Goal: Task Accomplishment & Management: Use online tool/utility

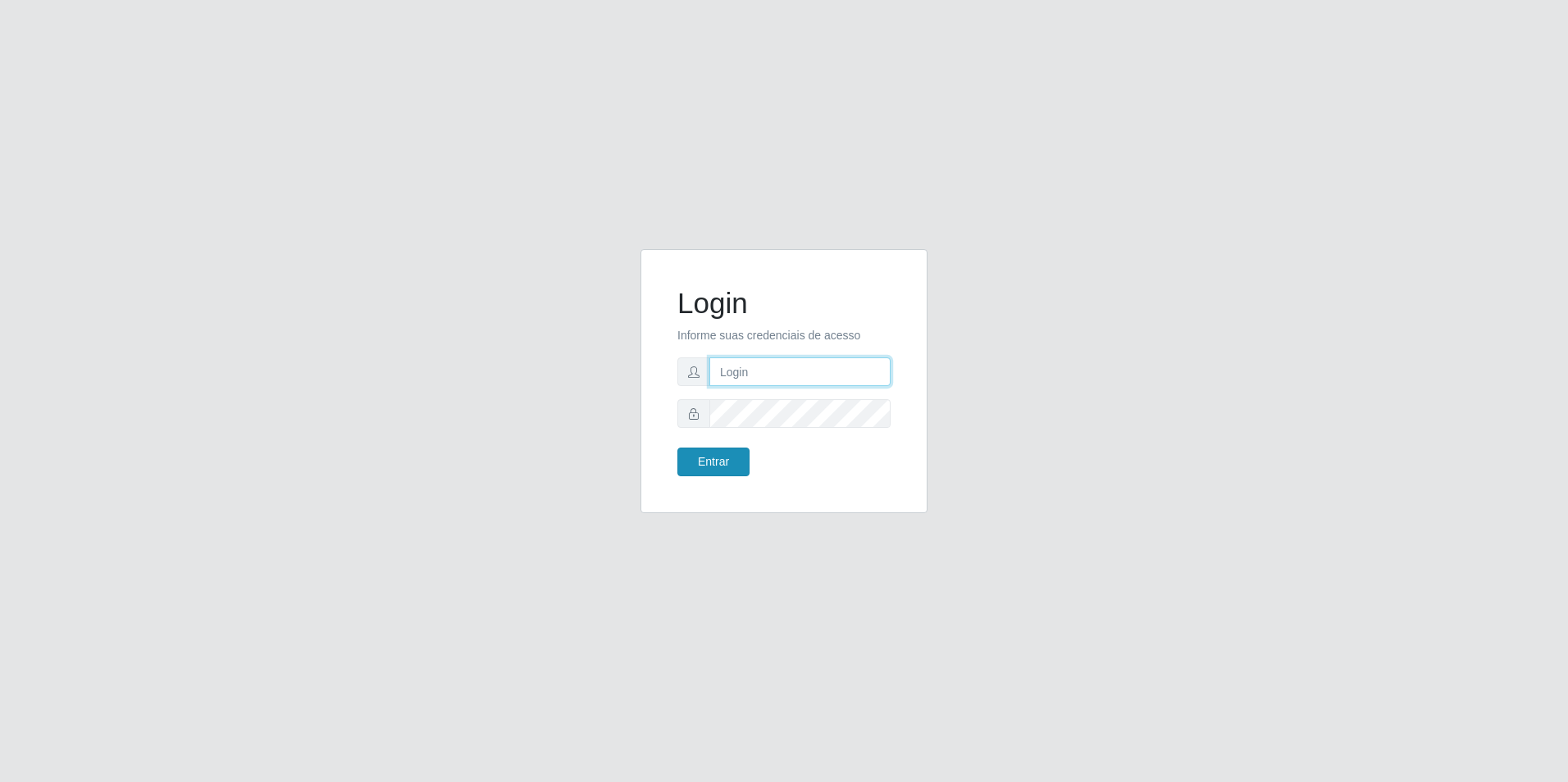
type input "[EMAIL_ADDRESS][DOMAIN_NAME]"
click at [724, 458] on button "Entrar" at bounding box center [714, 462] width 72 height 29
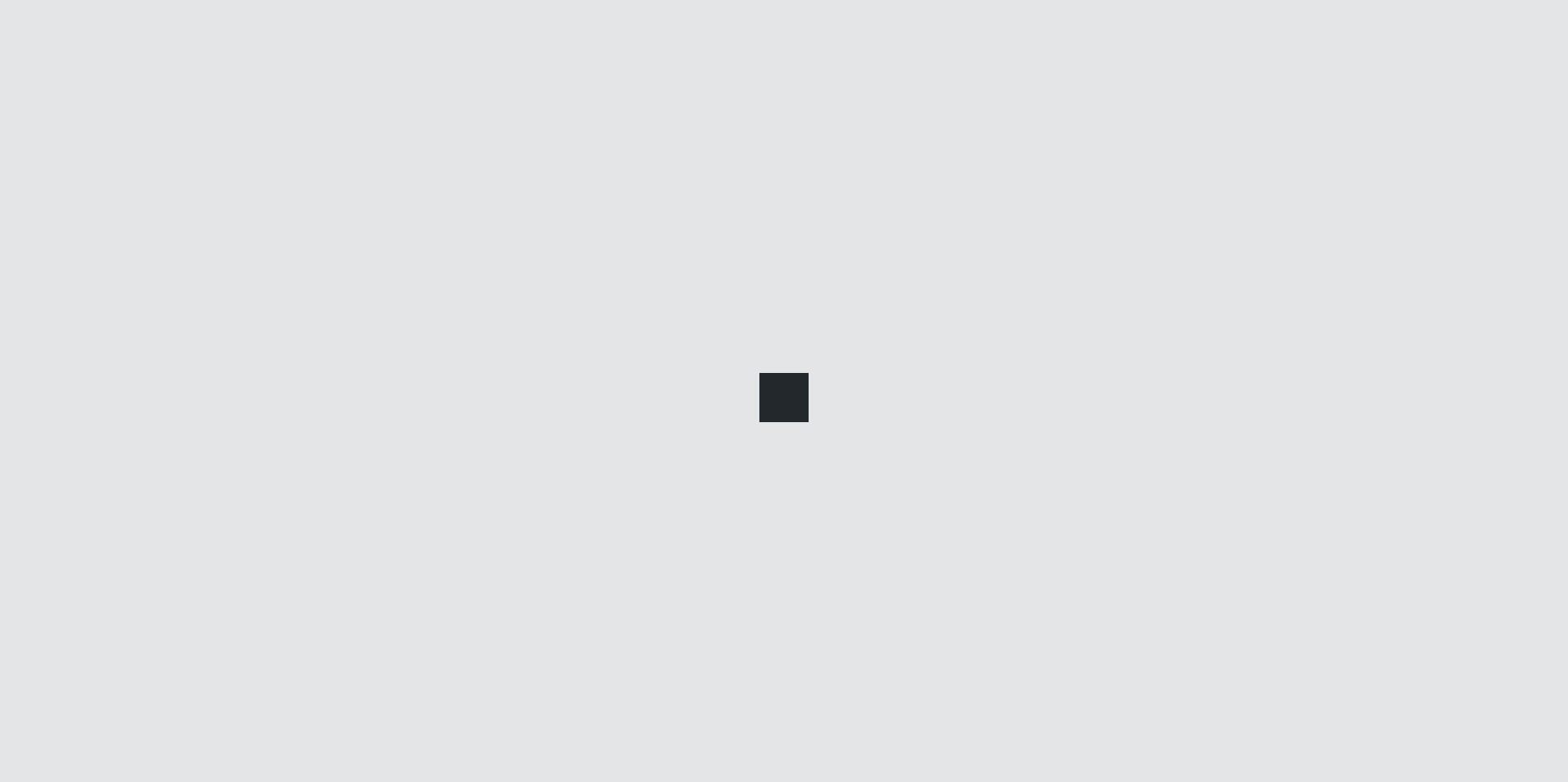
click at [725, 455] on div at bounding box center [784, 391] width 1568 height 782
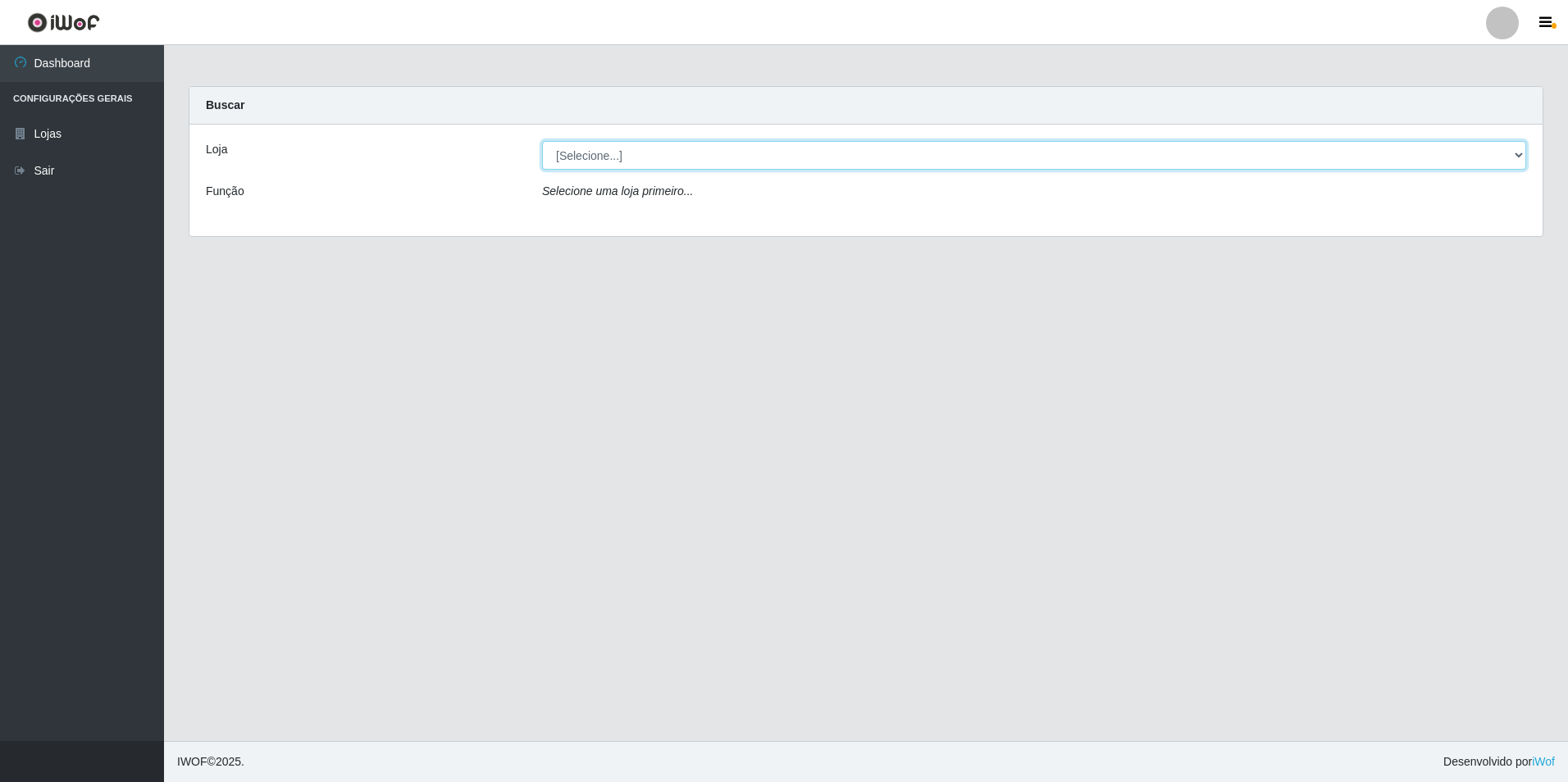
click at [726, 141] on select "[Selecione...] Extrabom - Loja 57 Anchieta" at bounding box center [1034, 155] width 984 height 29
select select "470"
click at [542, 141] on select "[Selecione...] Extrabom - Loja 57 Anchieta" at bounding box center [1034, 155] width 984 height 29
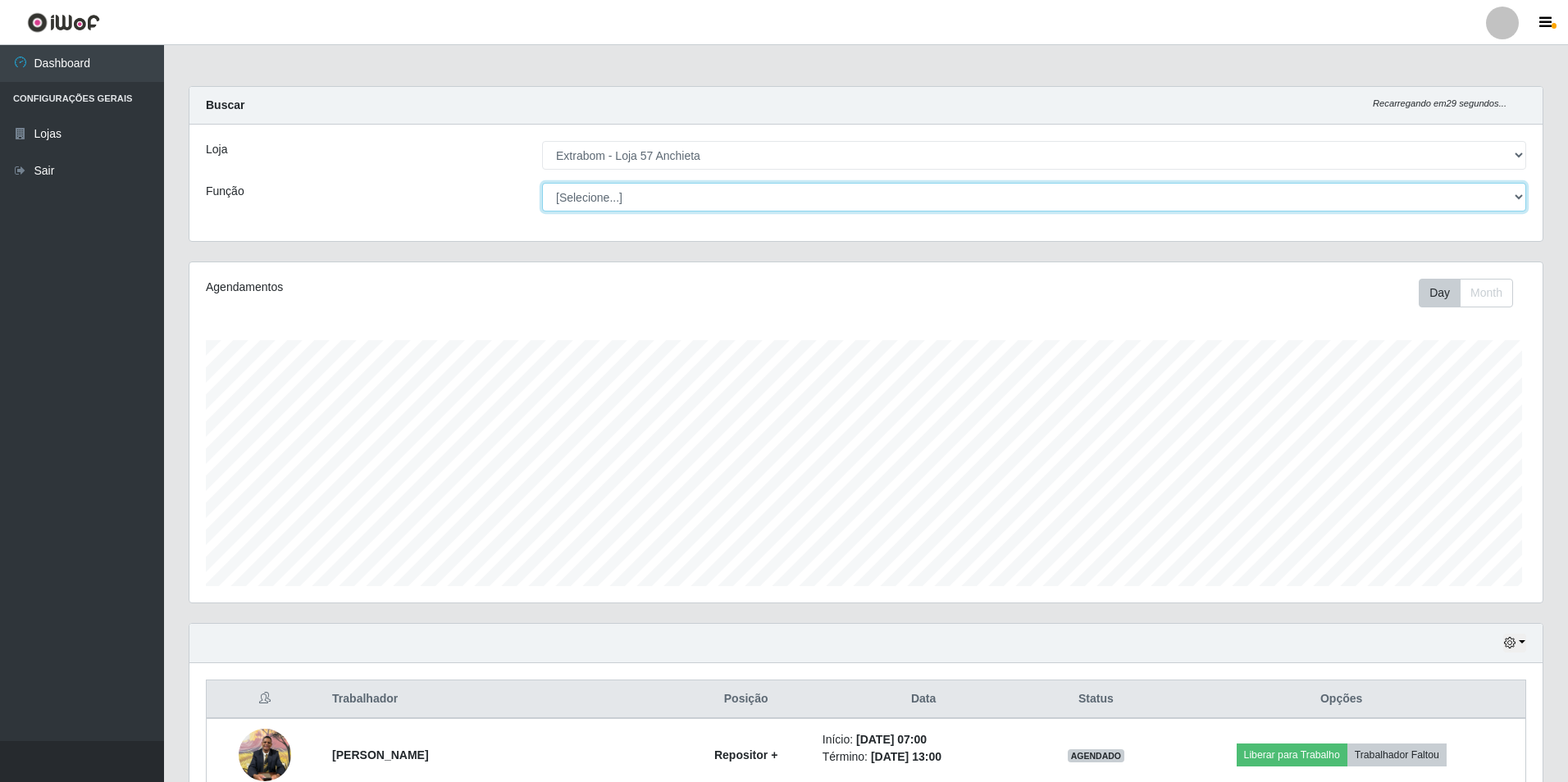
click at [726, 201] on select "[Selecione...] Repositor Repositor + Repositor ++" at bounding box center [1034, 198] width 984 height 29
click at [420, 221] on div "Loja [Selecione...] Extrabom - Loja 57 Anchieta Função [Selecione...] Repositor…" at bounding box center [863, 182] width 1349 height 116
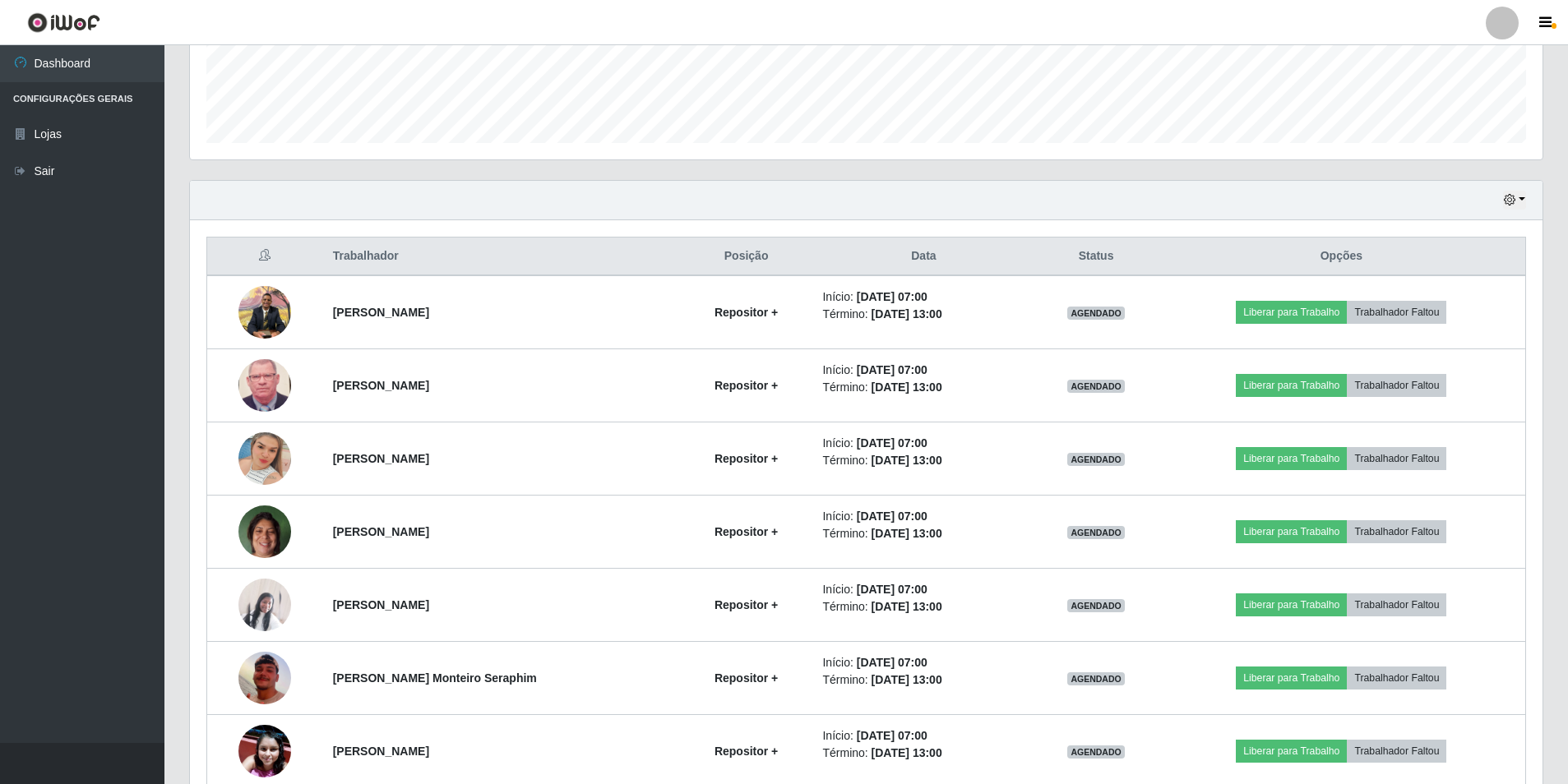
scroll to position [527, 0]
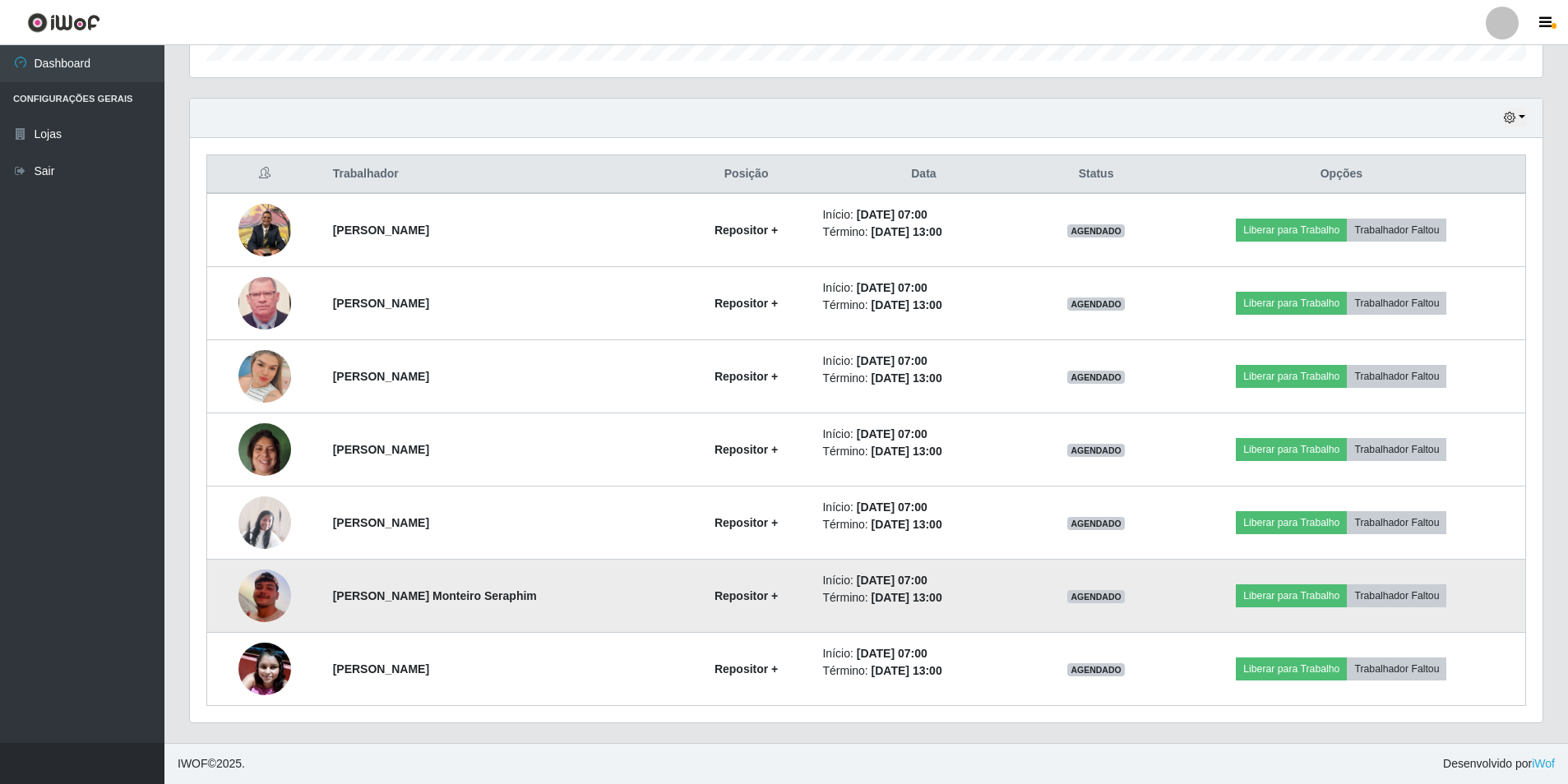
click at [265, 591] on img at bounding box center [265, 596] width 52 height 94
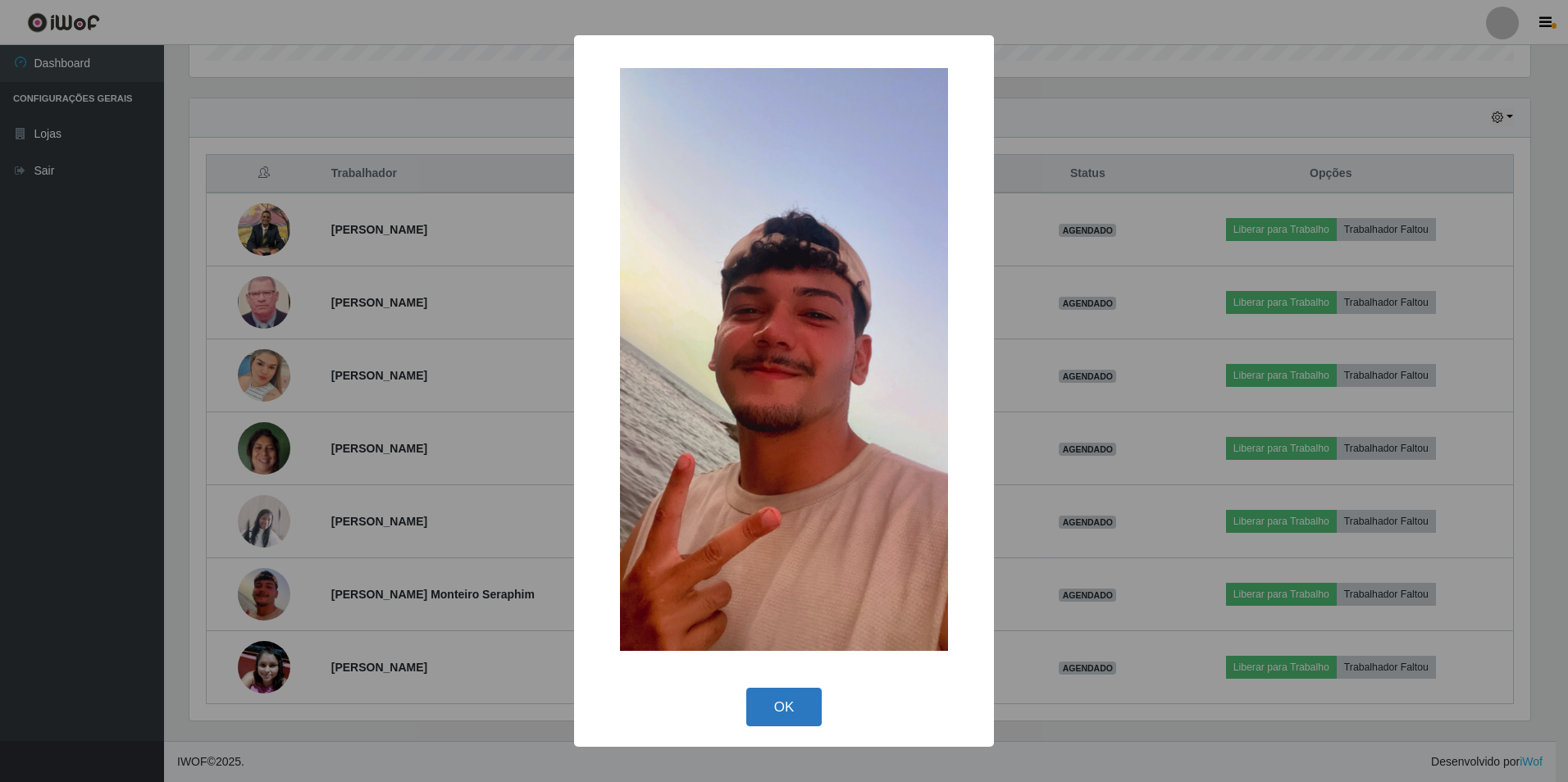
click at [770, 713] on button "OK" at bounding box center [784, 707] width 77 height 39
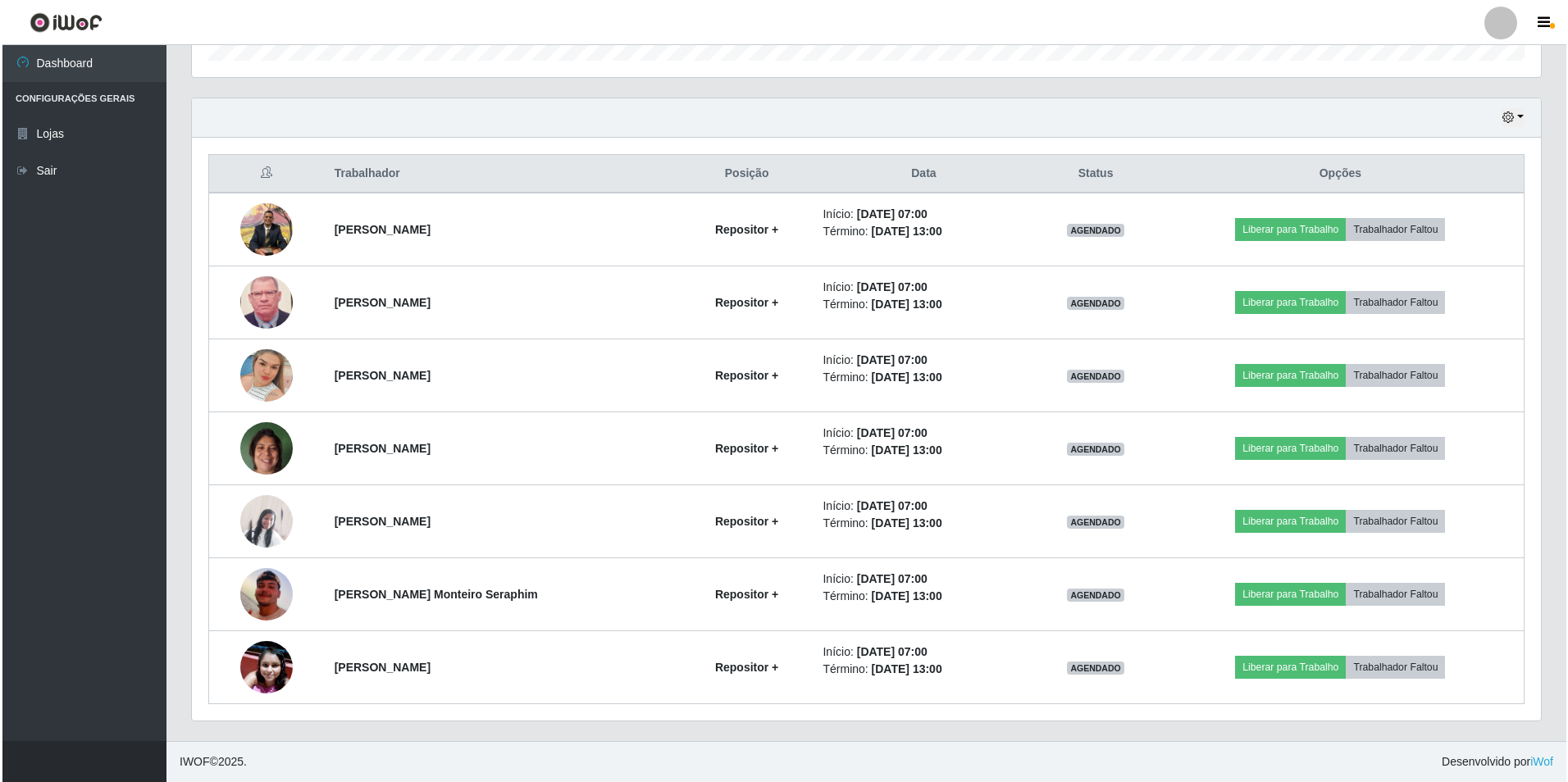
scroll to position [340, 1349]
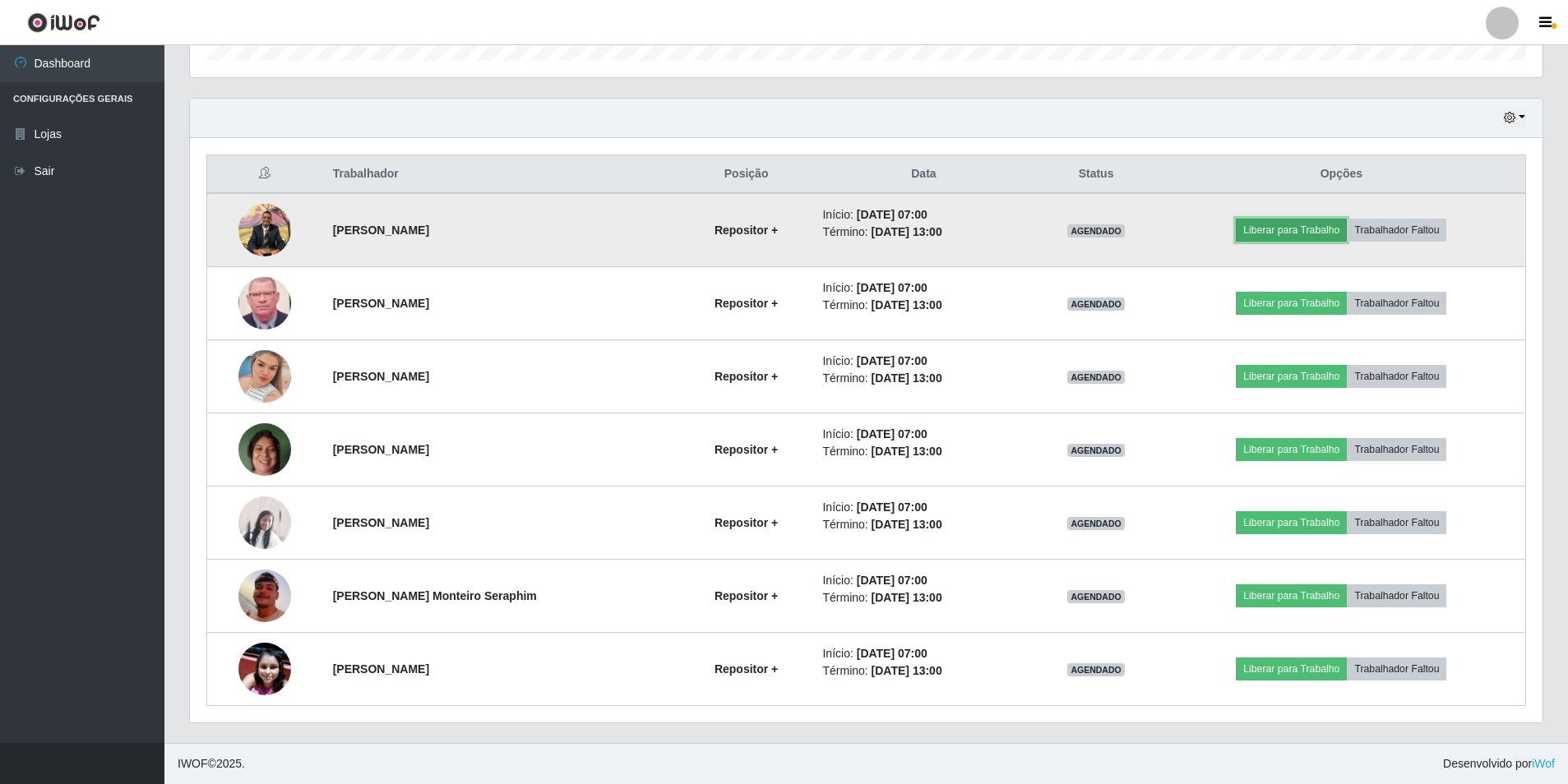
click at [1304, 237] on button "Liberar para Trabalho" at bounding box center [1291, 230] width 111 height 23
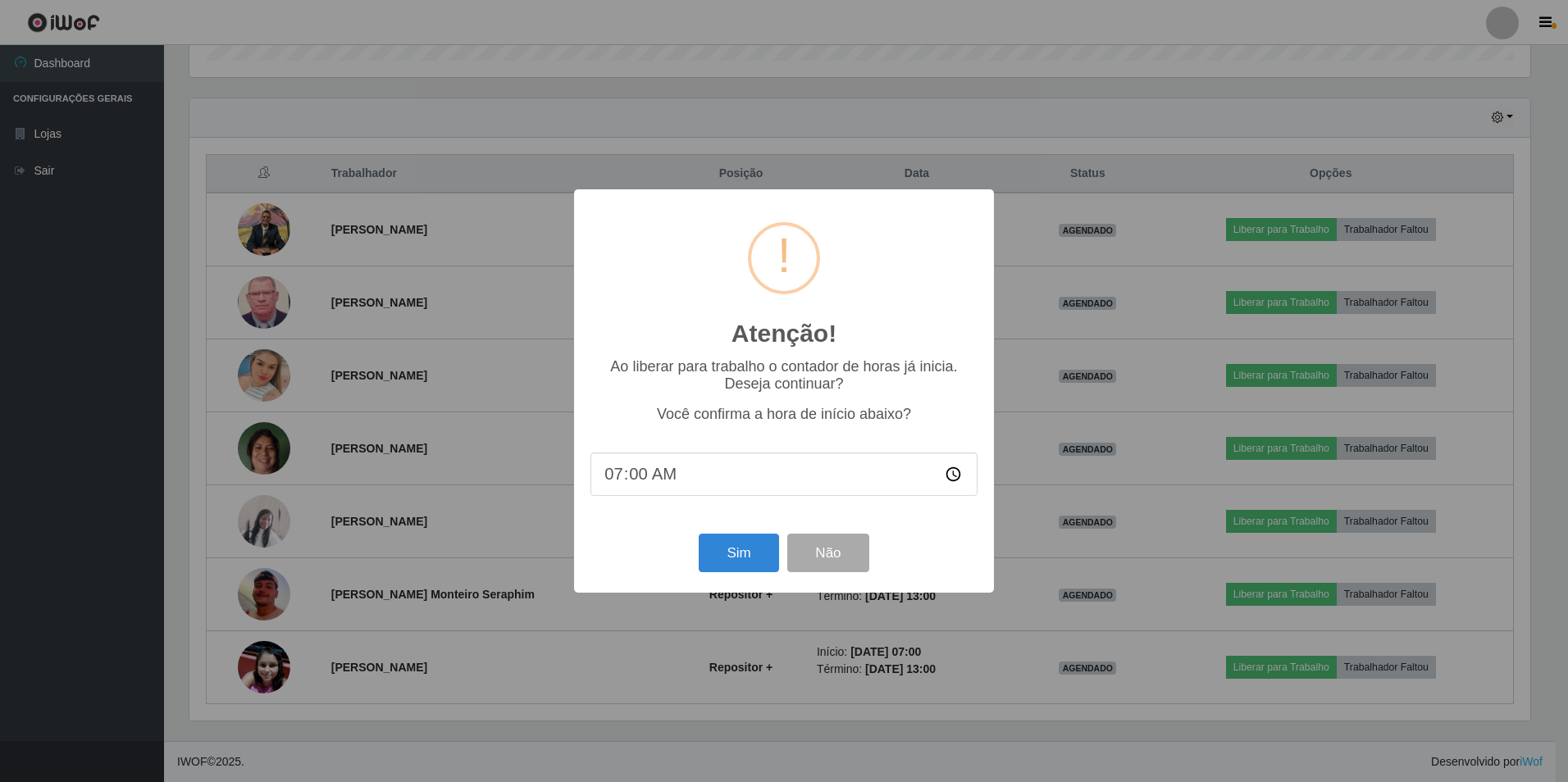
click at [638, 481] on input "07:00" at bounding box center [783, 474] width 387 height 43
type input "07:01"
click at [727, 559] on button "Sim" at bounding box center [738, 553] width 79 height 39
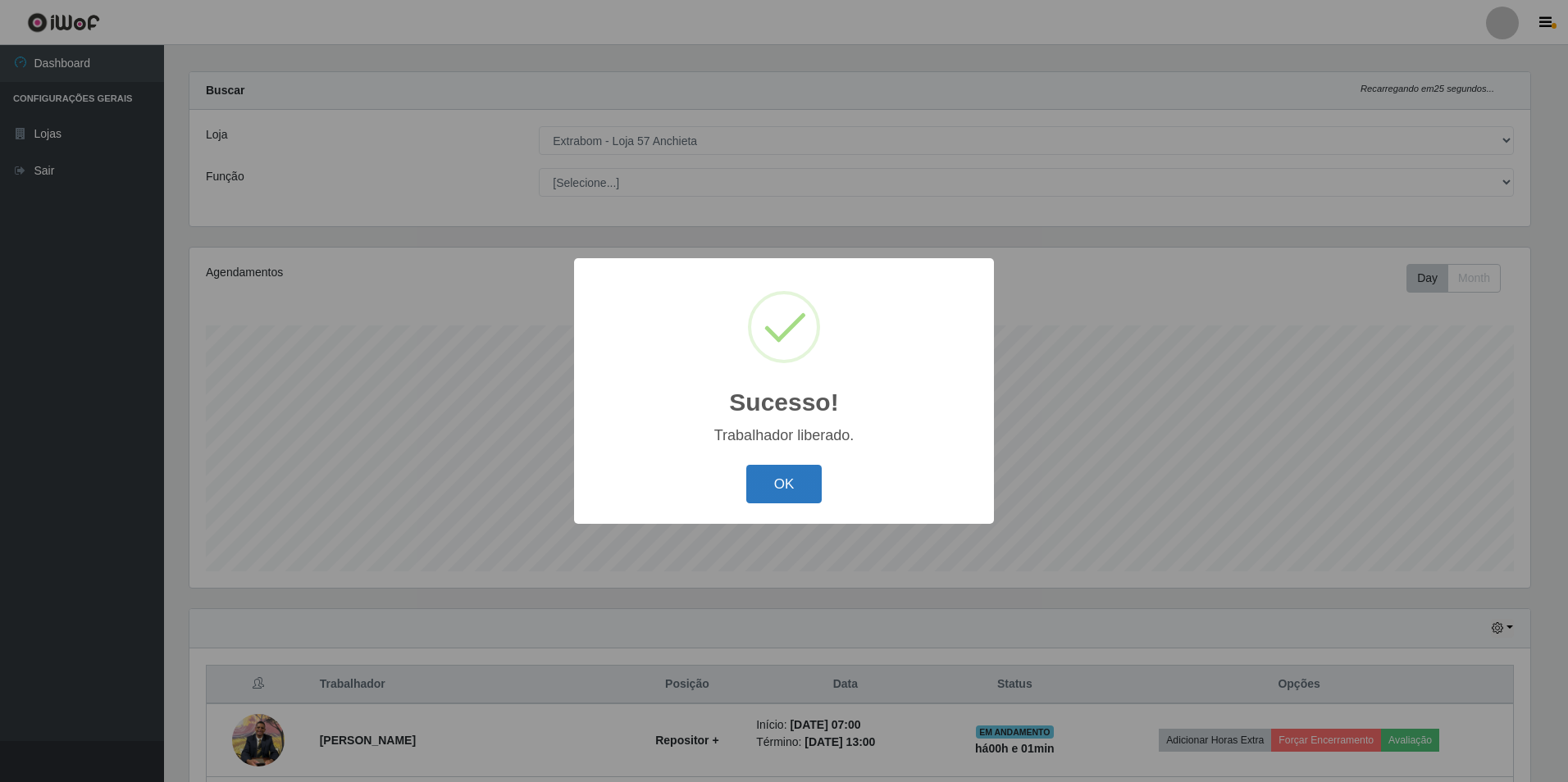
click at [806, 483] on button "OK" at bounding box center [784, 483] width 77 height 39
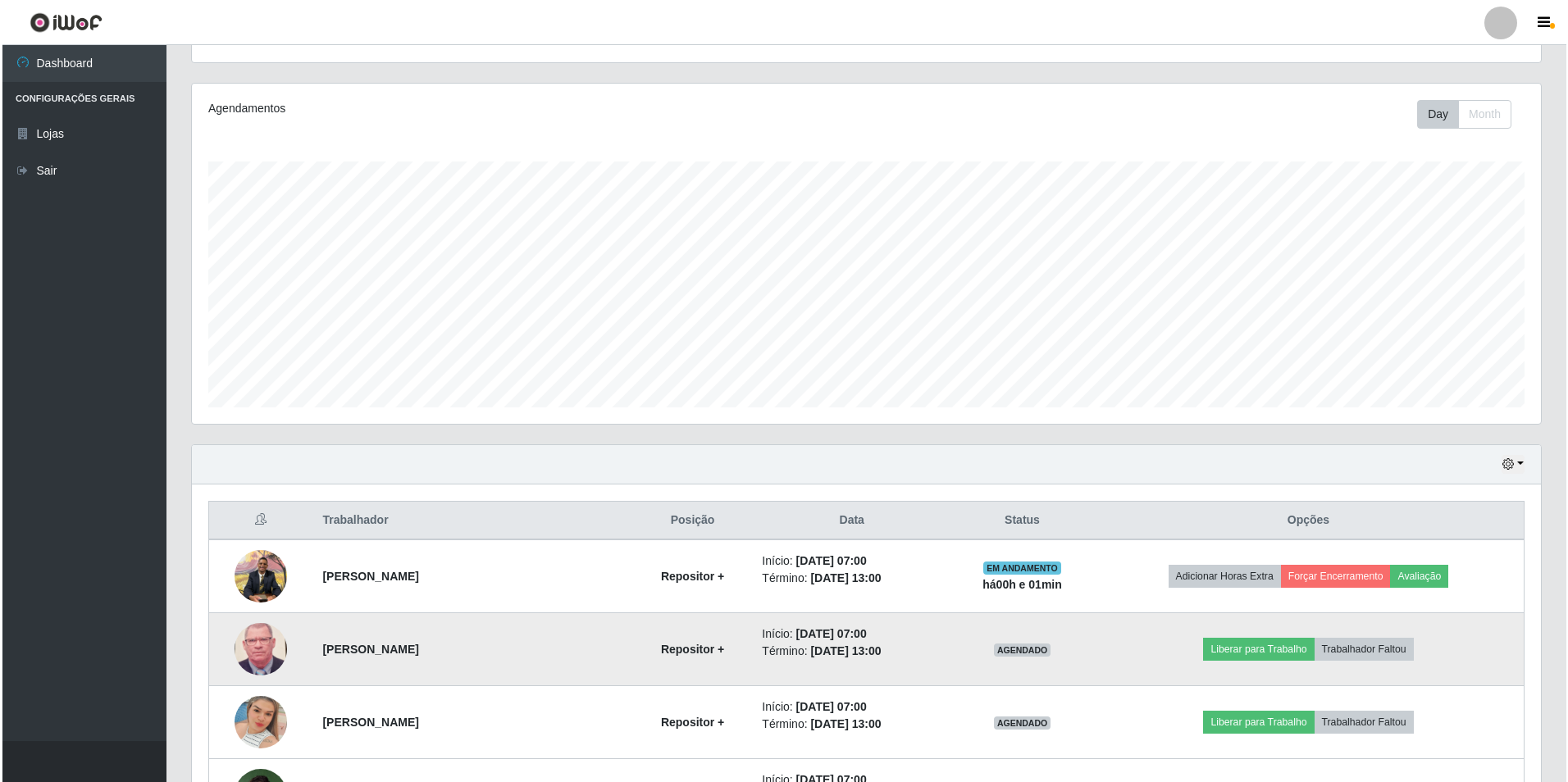
scroll to position [343, 0]
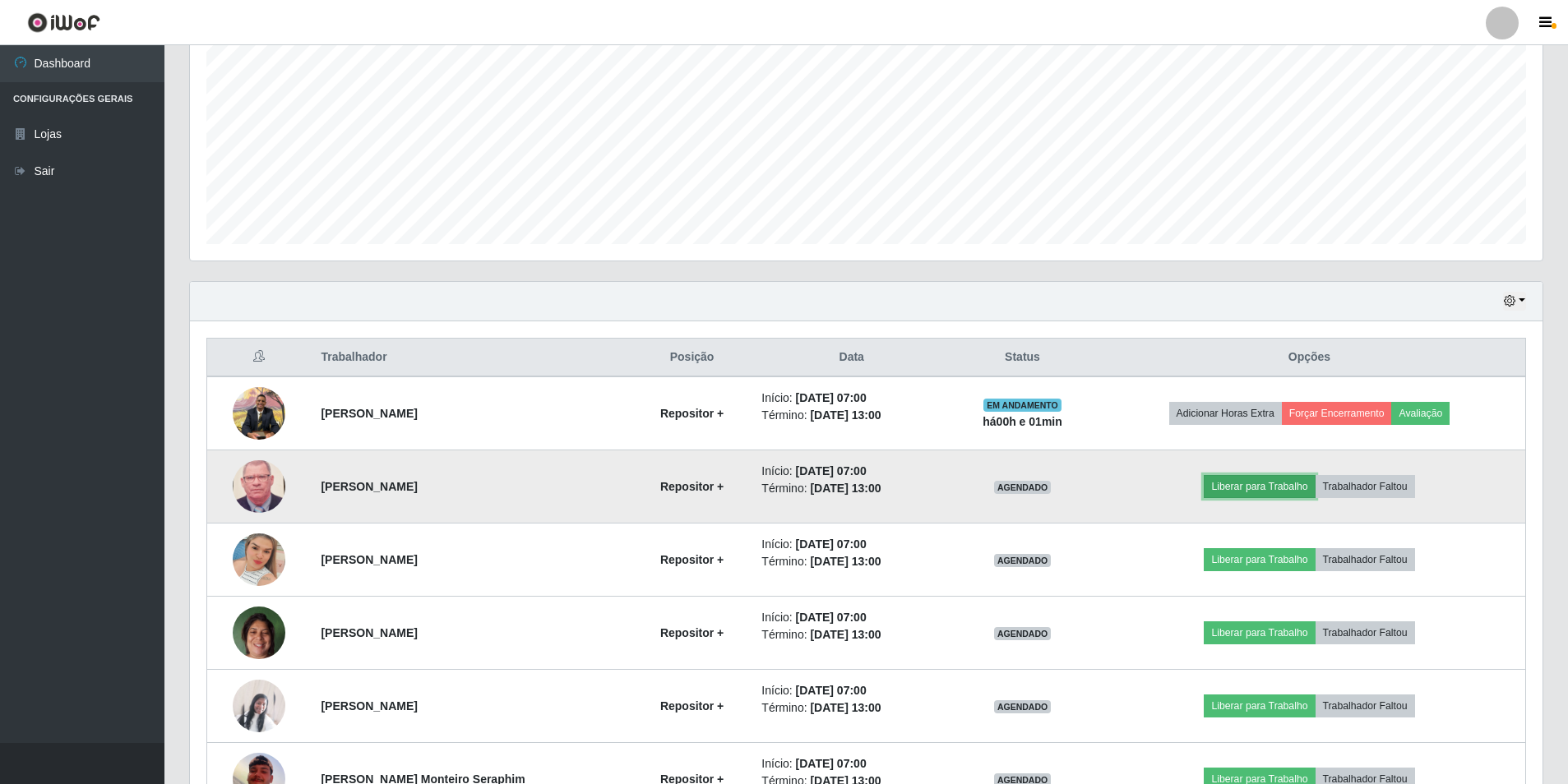
click at [1239, 476] on button "Liberar para Trabalho" at bounding box center [1259, 486] width 111 height 23
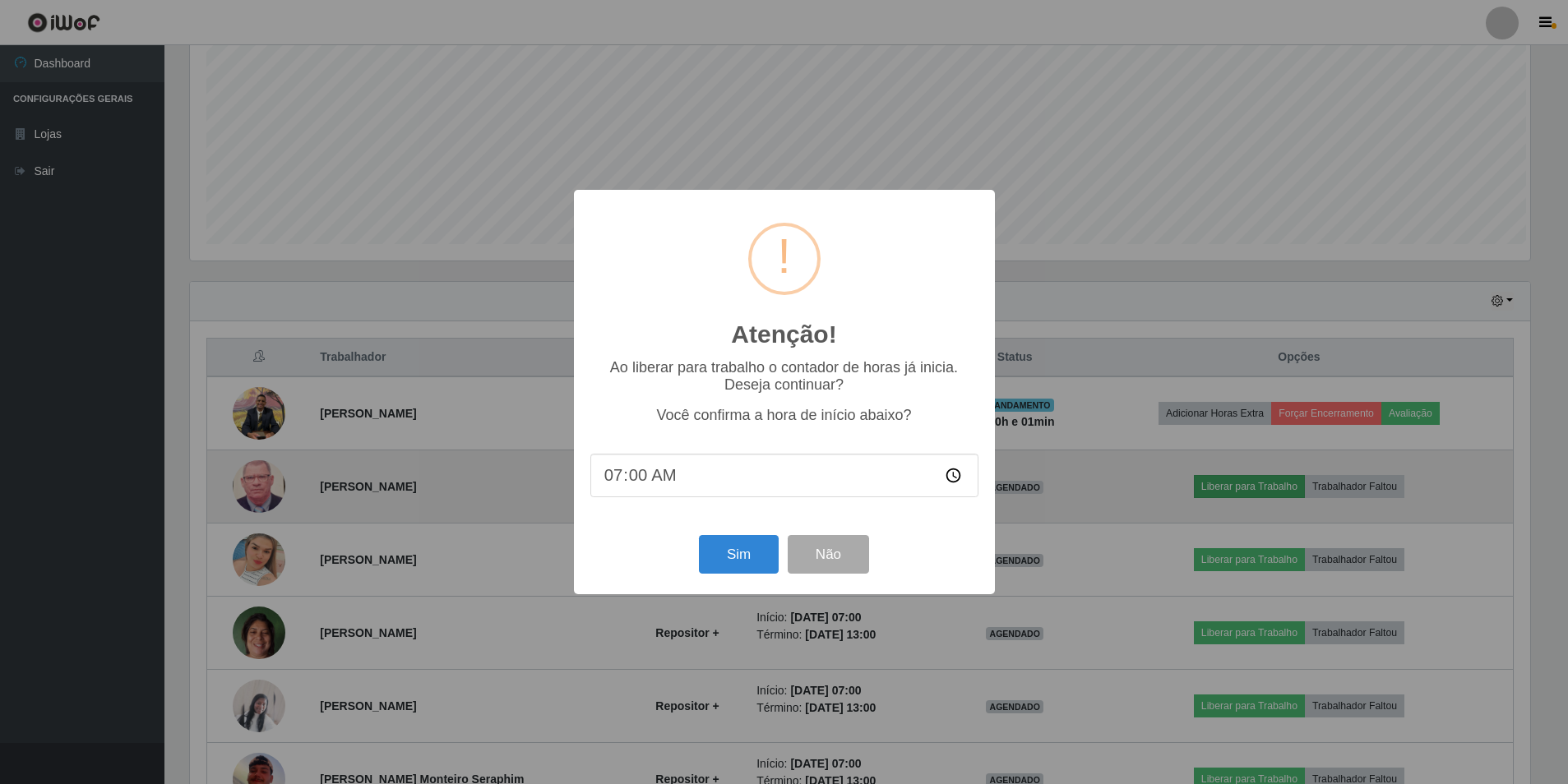
scroll to position [341, 1345]
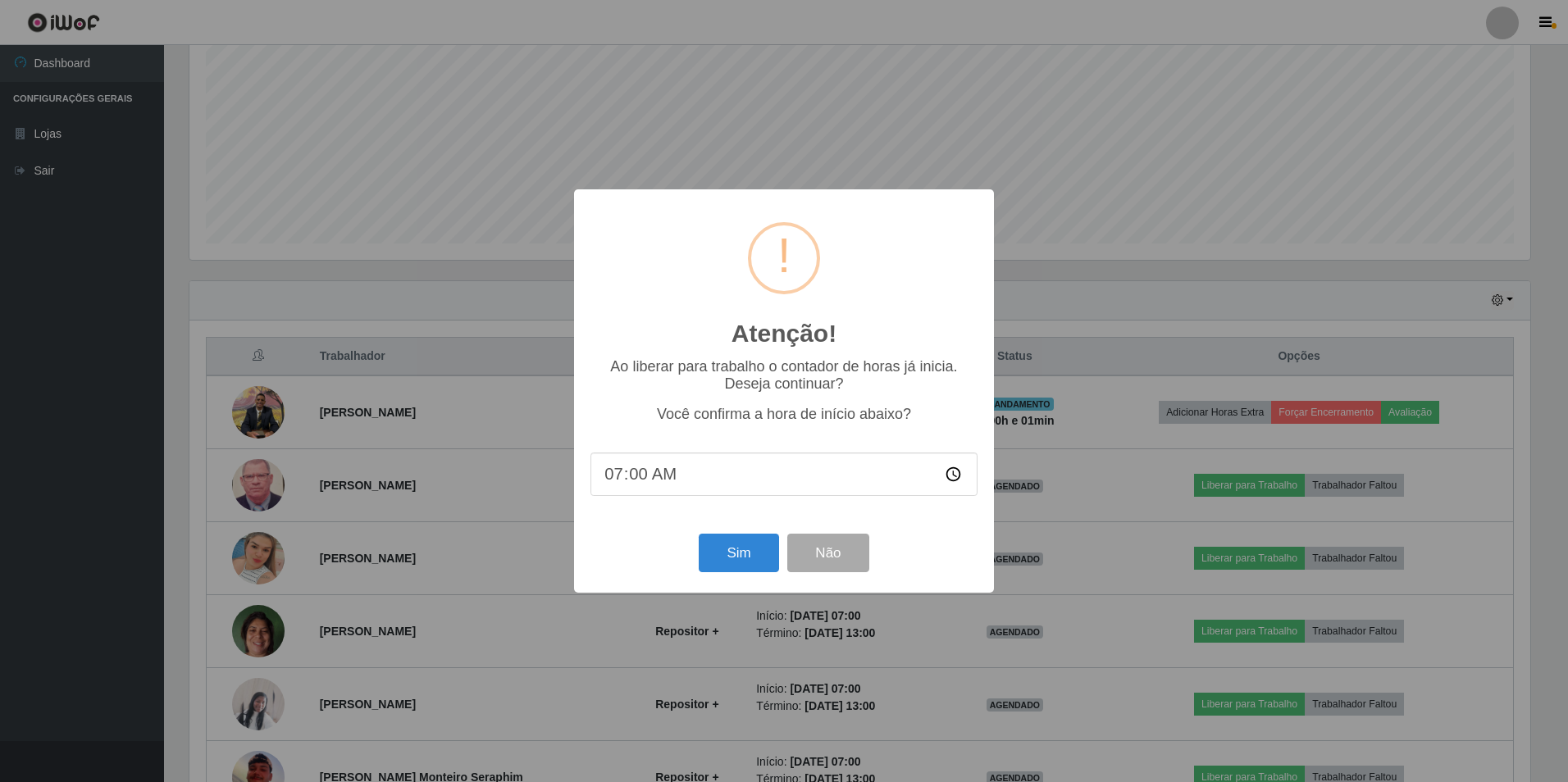
click at [639, 482] on input "07:00" at bounding box center [783, 474] width 387 height 43
type input "07:01"
click at [737, 557] on button "Sim" at bounding box center [738, 553] width 79 height 39
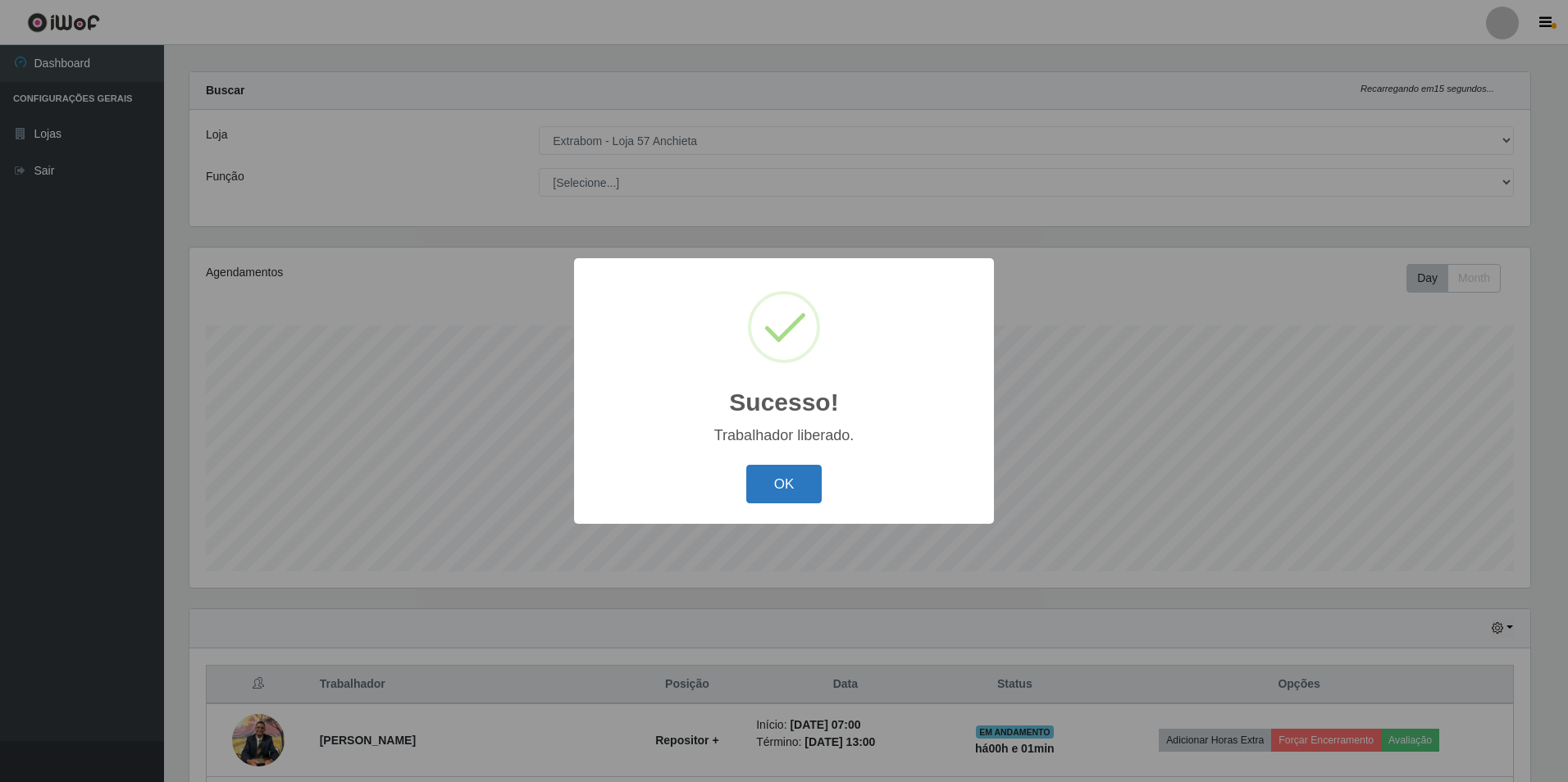
click at [777, 482] on button "OK" at bounding box center [784, 483] width 77 height 39
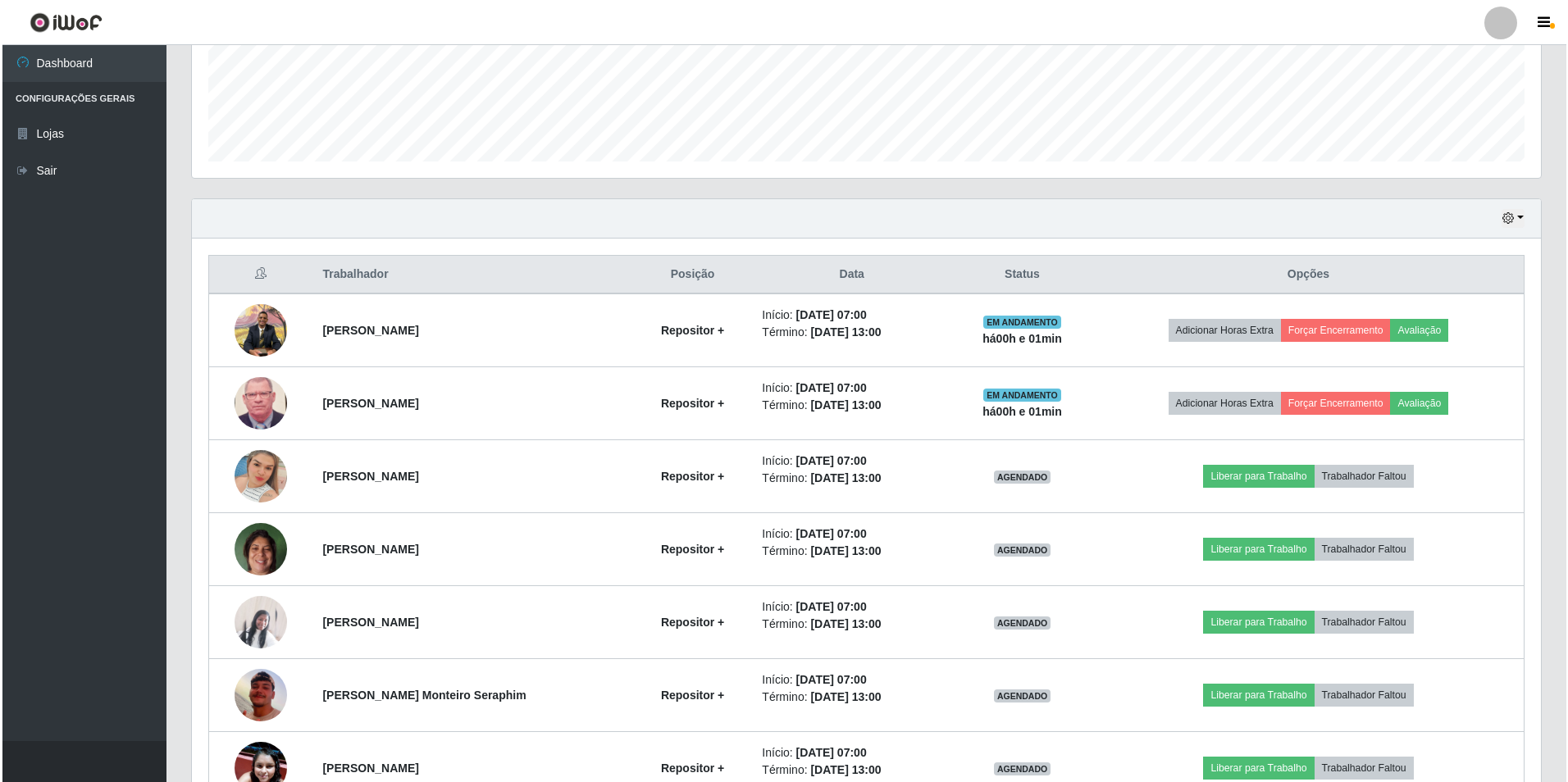
scroll to position [526, 0]
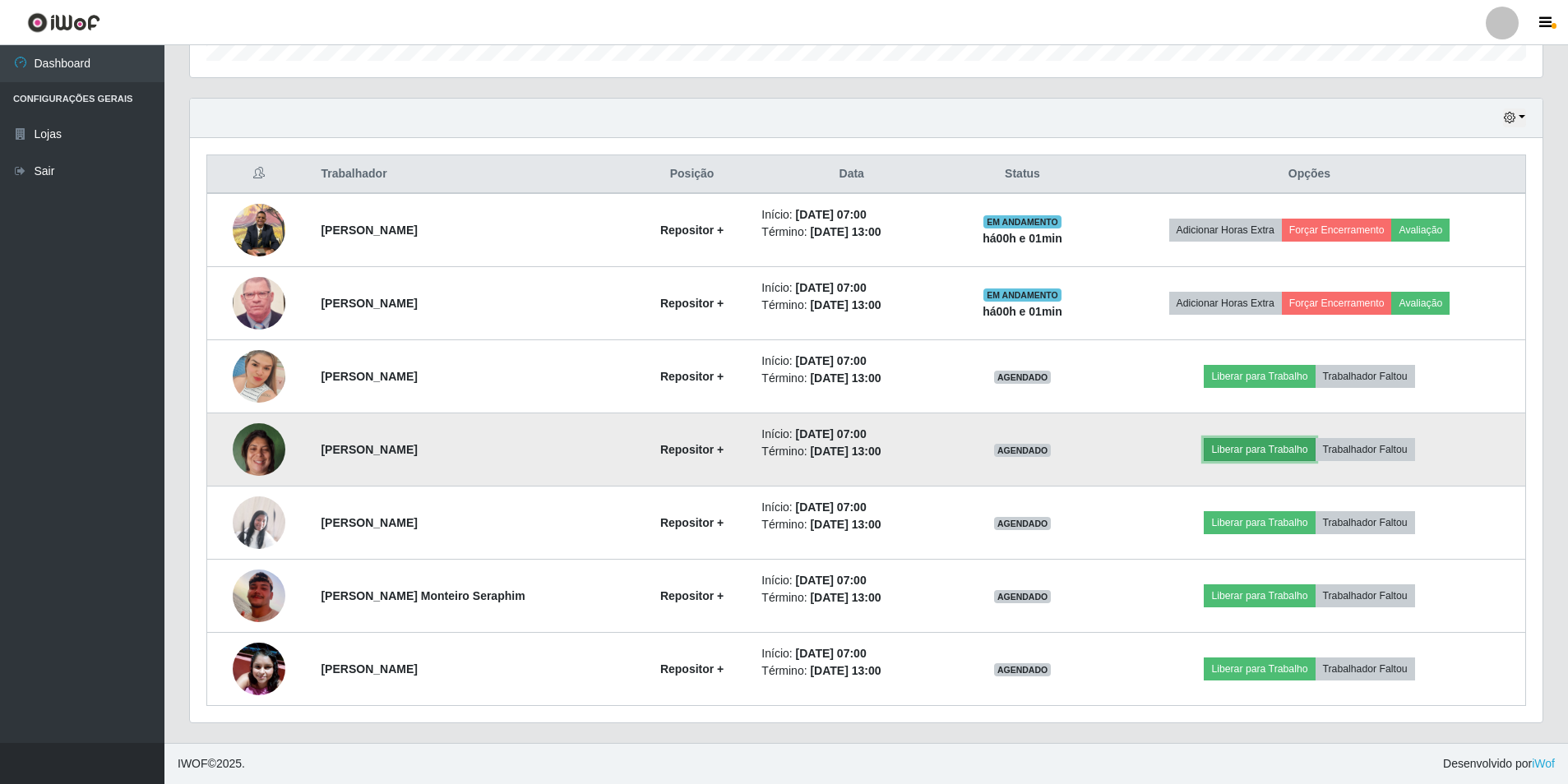
click at [1250, 454] on button "Liberar para Trabalho" at bounding box center [1259, 449] width 111 height 23
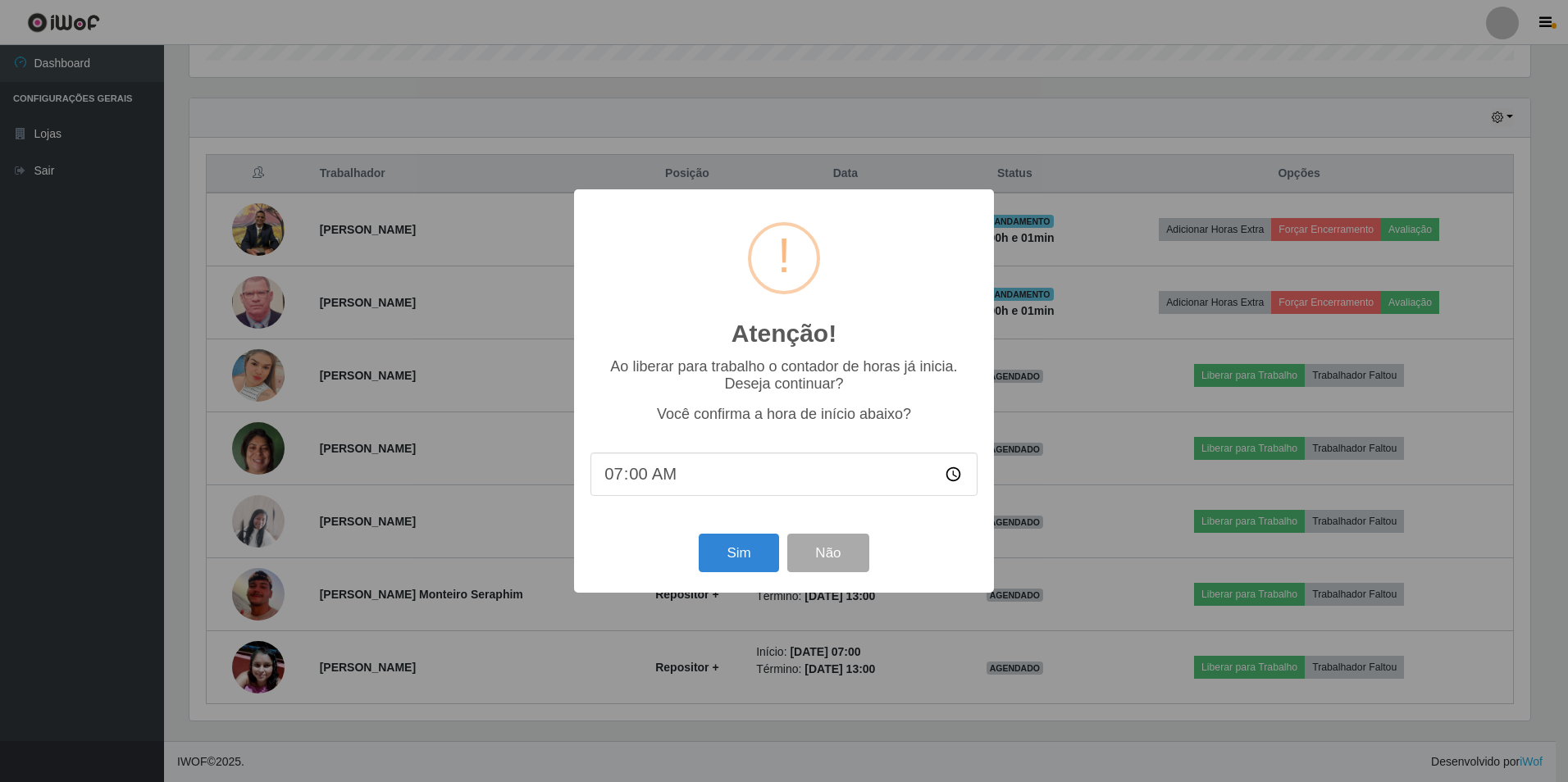
click at [646, 482] on input "07:00" at bounding box center [783, 474] width 387 height 43
click at [637, 484] on input "07:00" at bounding box center [783, 474] width 387 height 43
type input "07:01"
click at [731, 559] on button "Sim" at bounding box center [738, 553] width 79 height 39
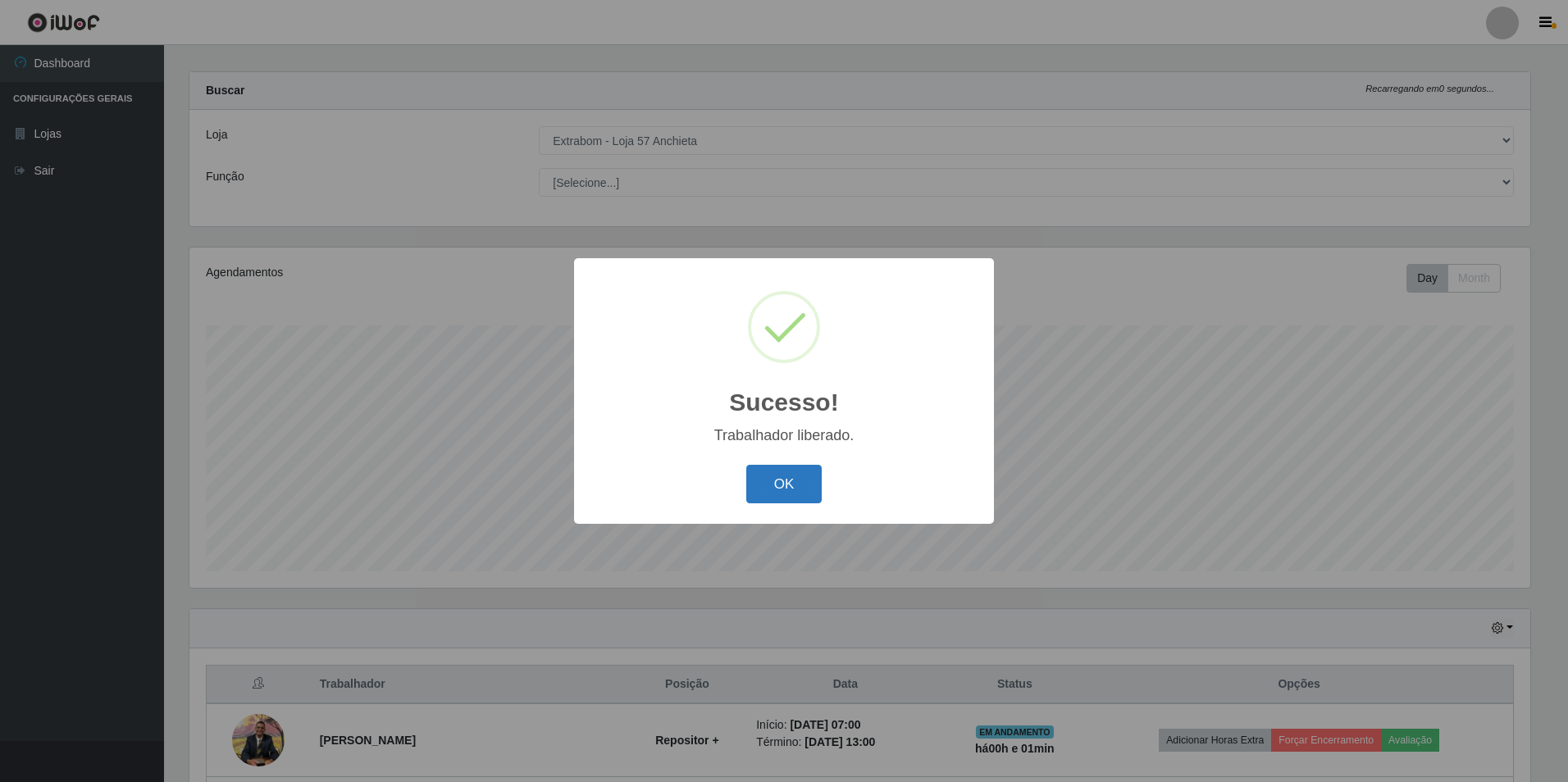
click at [771, 481] on button "OK" at bounding box center [784, 483] width 77 height 39
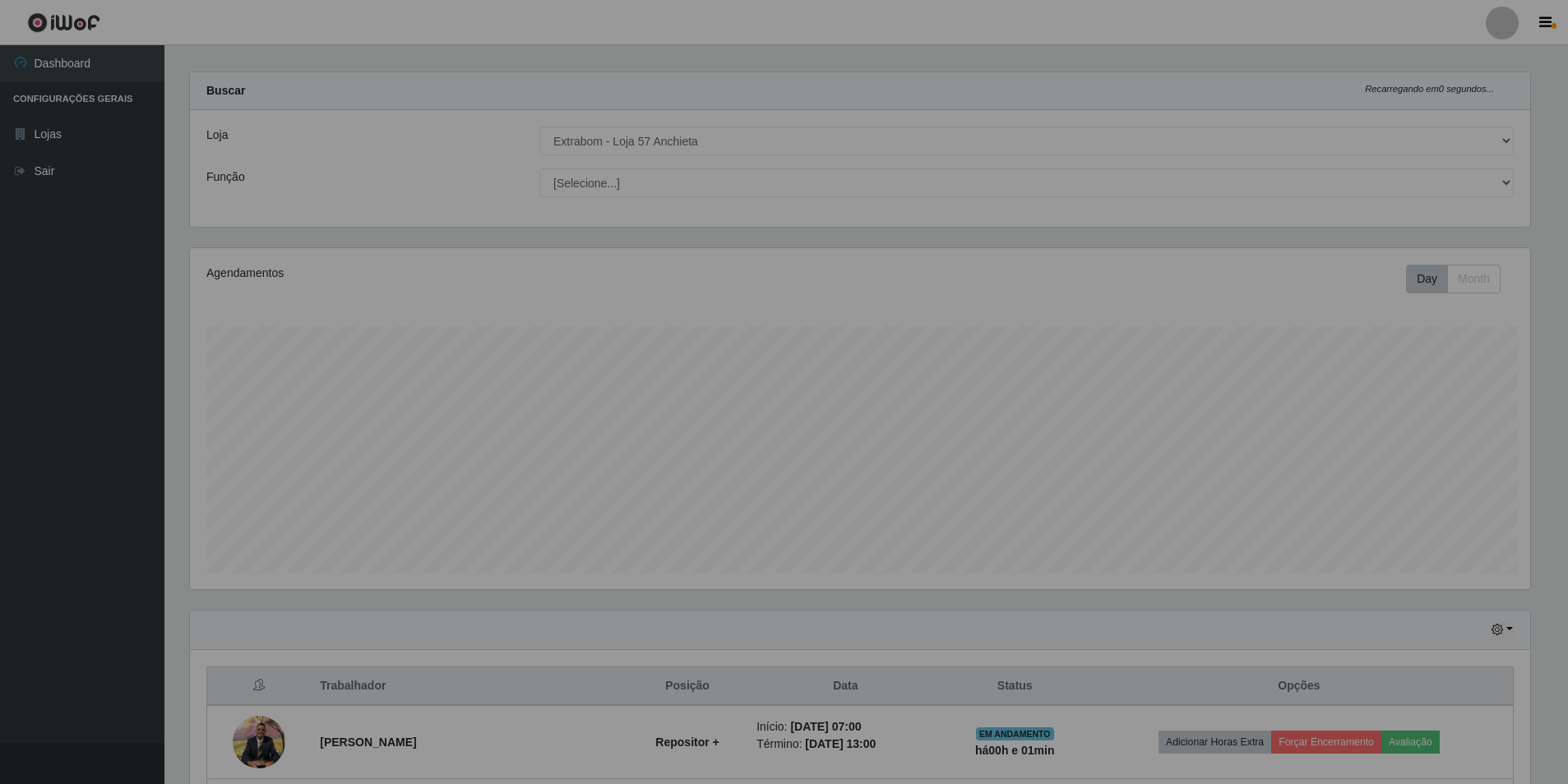
scroll to position [0, 0]
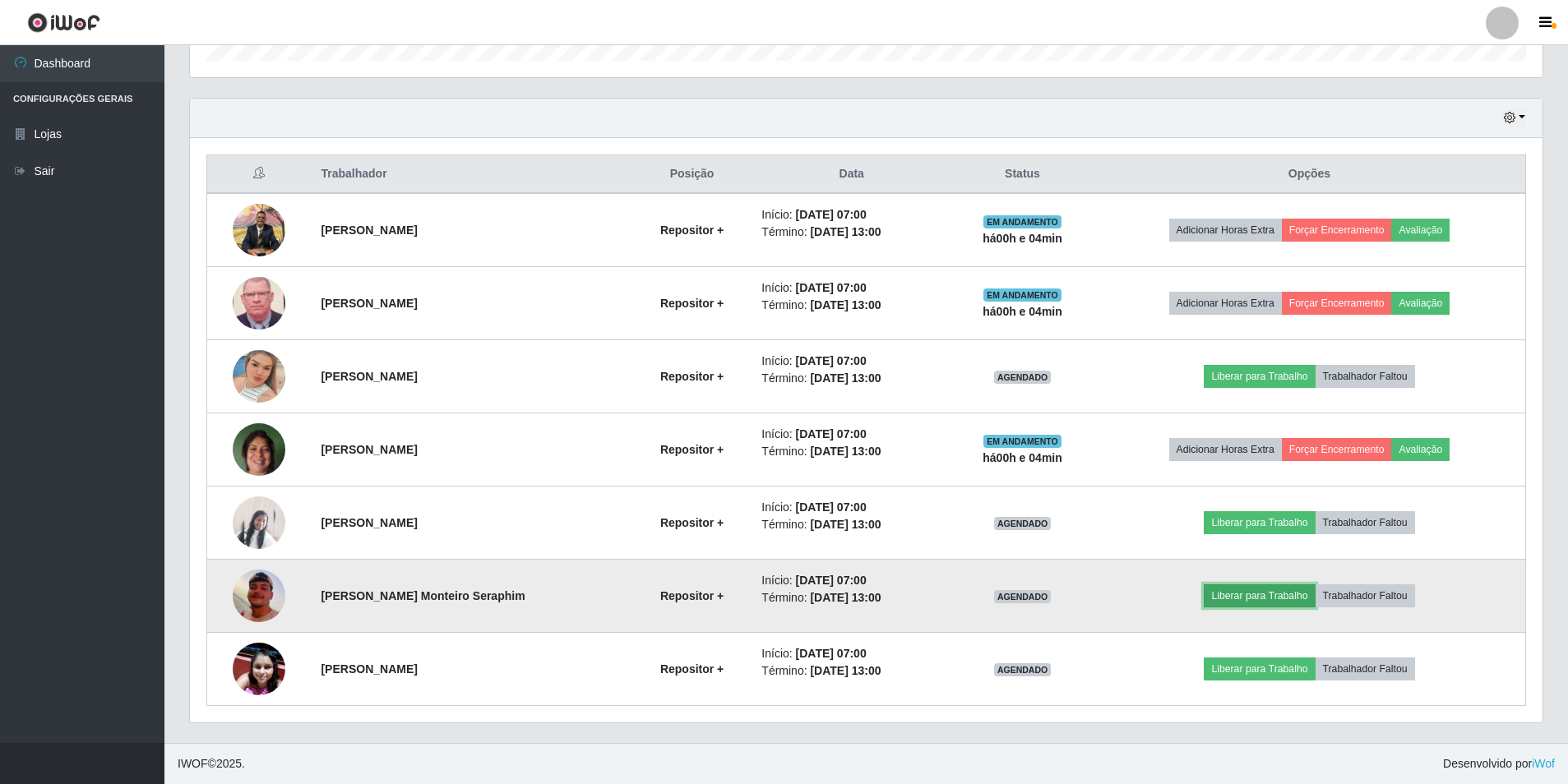
click at [1283, 605] on button "Liberar para Trabalho" at bounding box center [1259, 595] width 111 height 23
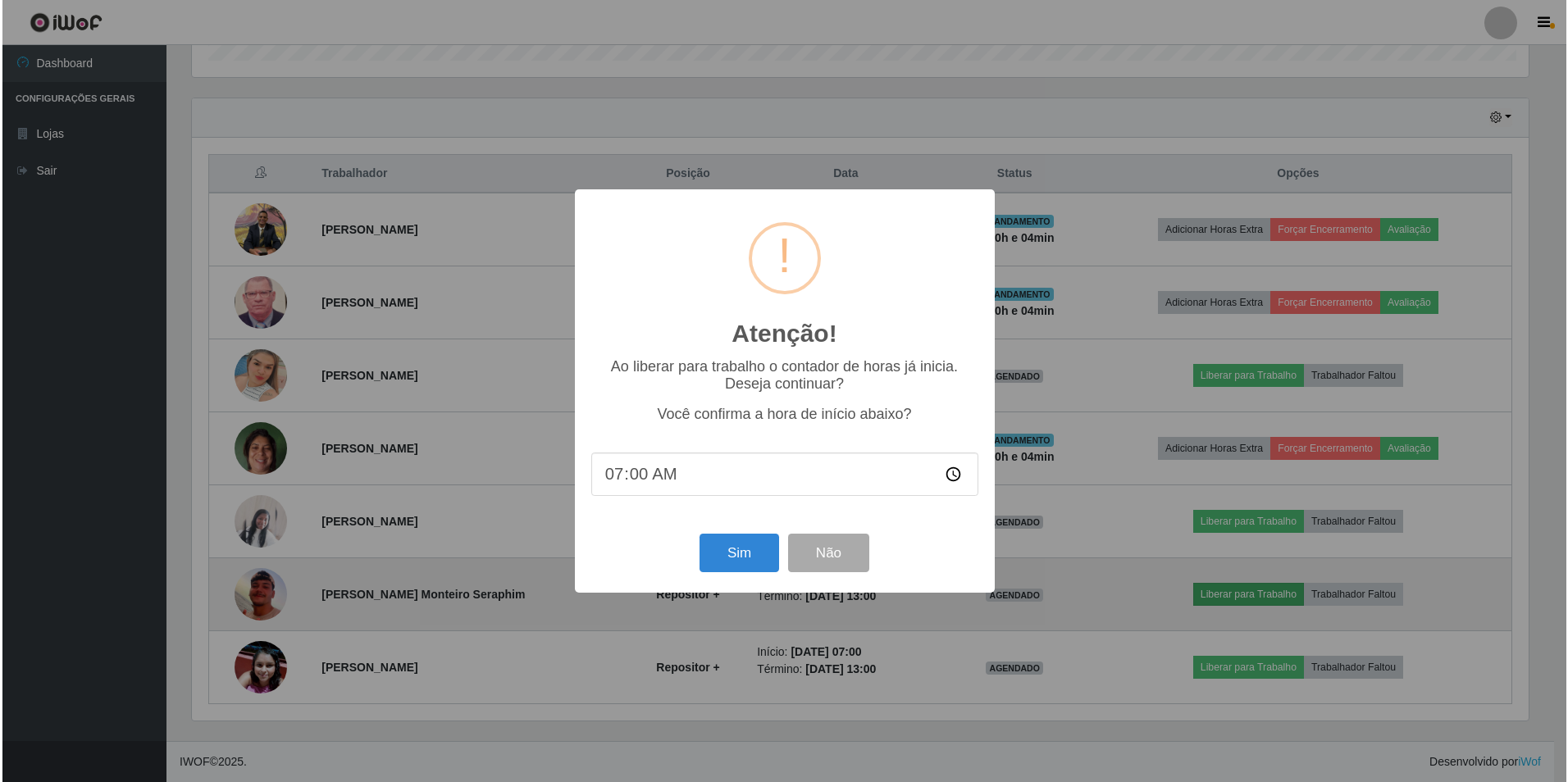
scroll to position [340, 1341]
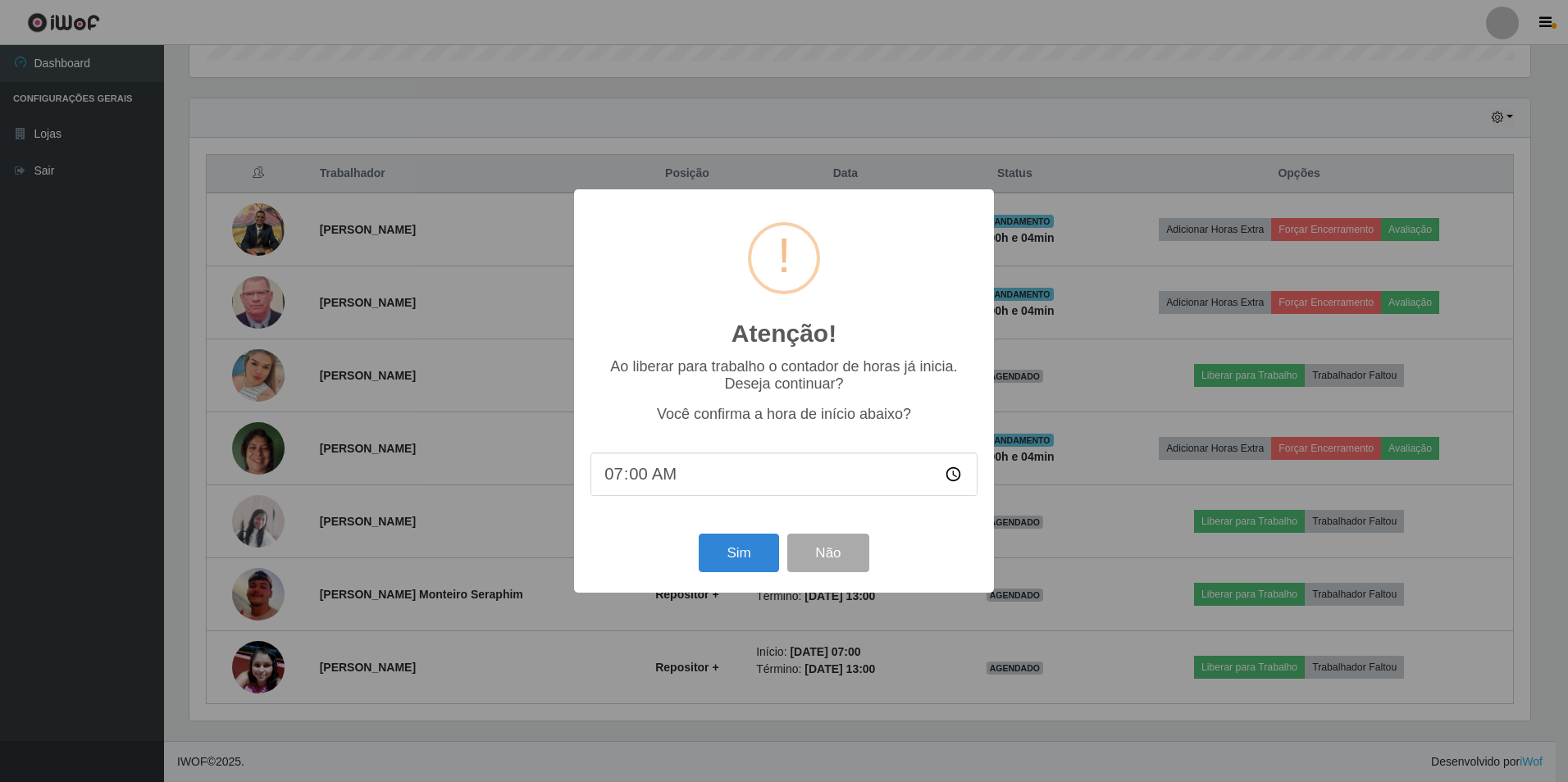
click at [695, 564] on div "Sim Não" at bounding box center [783, 553] width 387 height 47
click at [735, 551] on button "Sim" at bounding box center [738, 553] width 79 height 39
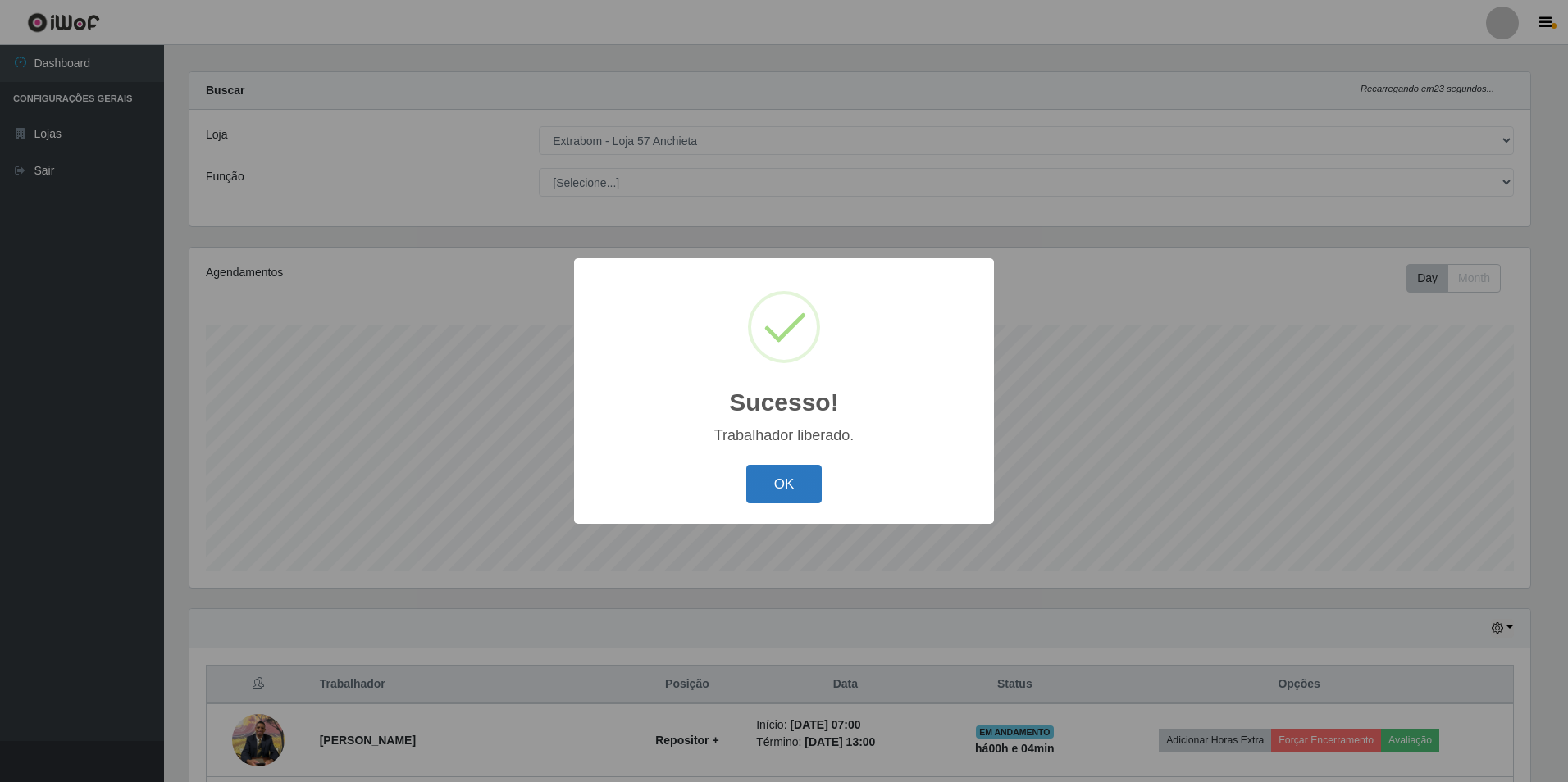
click at [795, 480] on button "OK" at bounding box center [784, 483] width 77 height 39
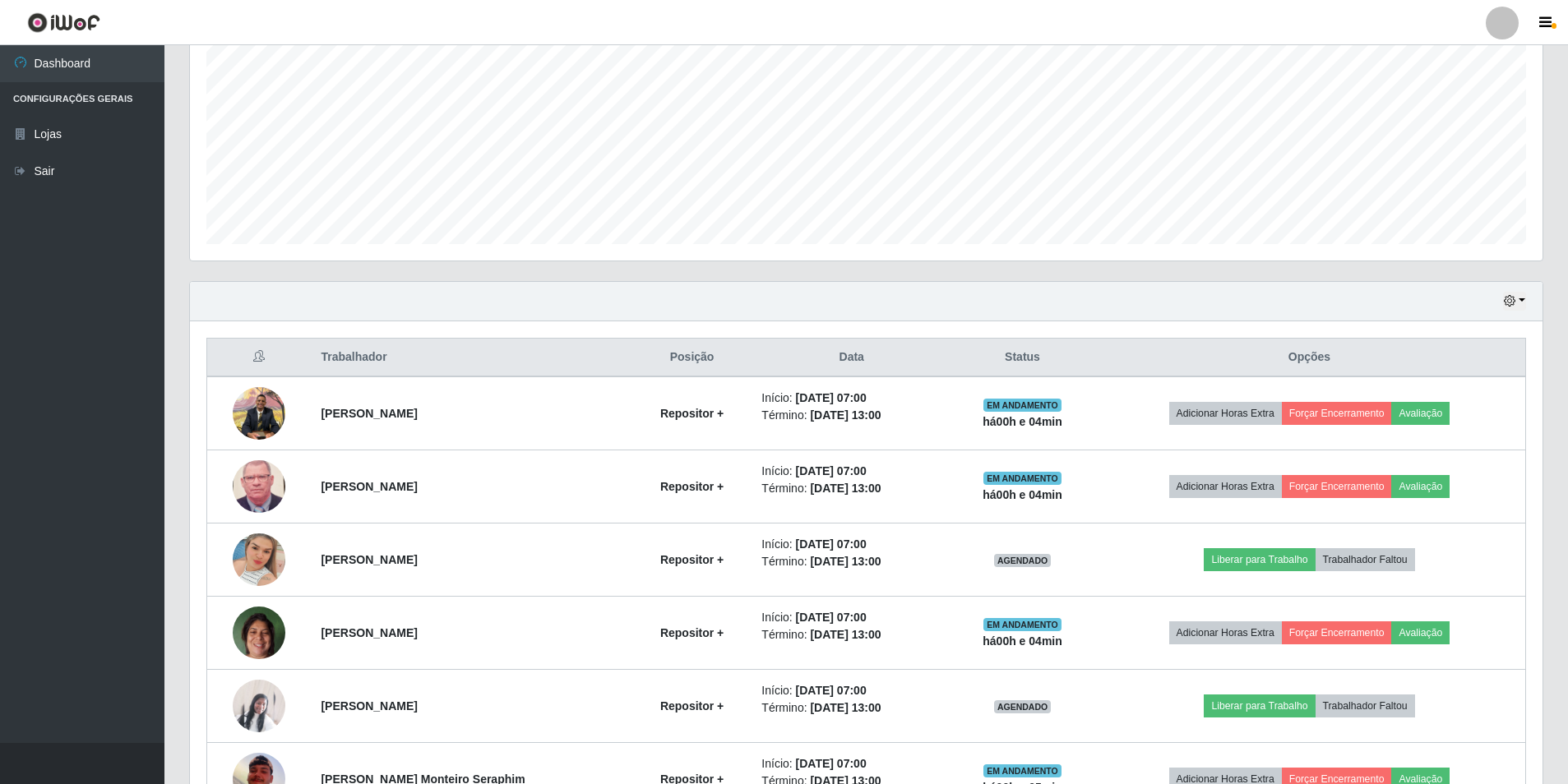
scroll to position [508, 0]
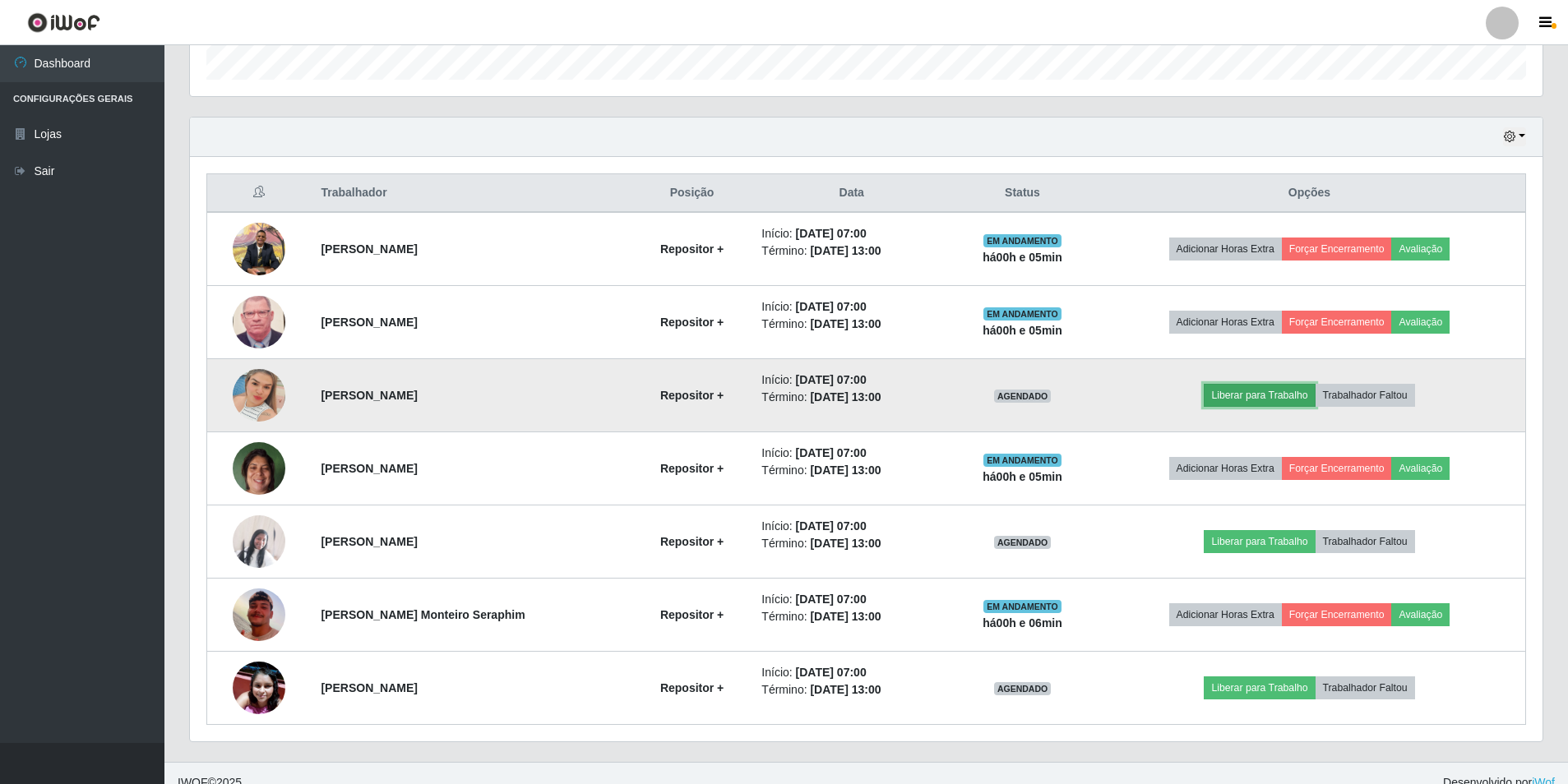
click at [1274, 399] on button "Liberar para Trabalho" at bounding box center [1259, 394] width 111 height 23
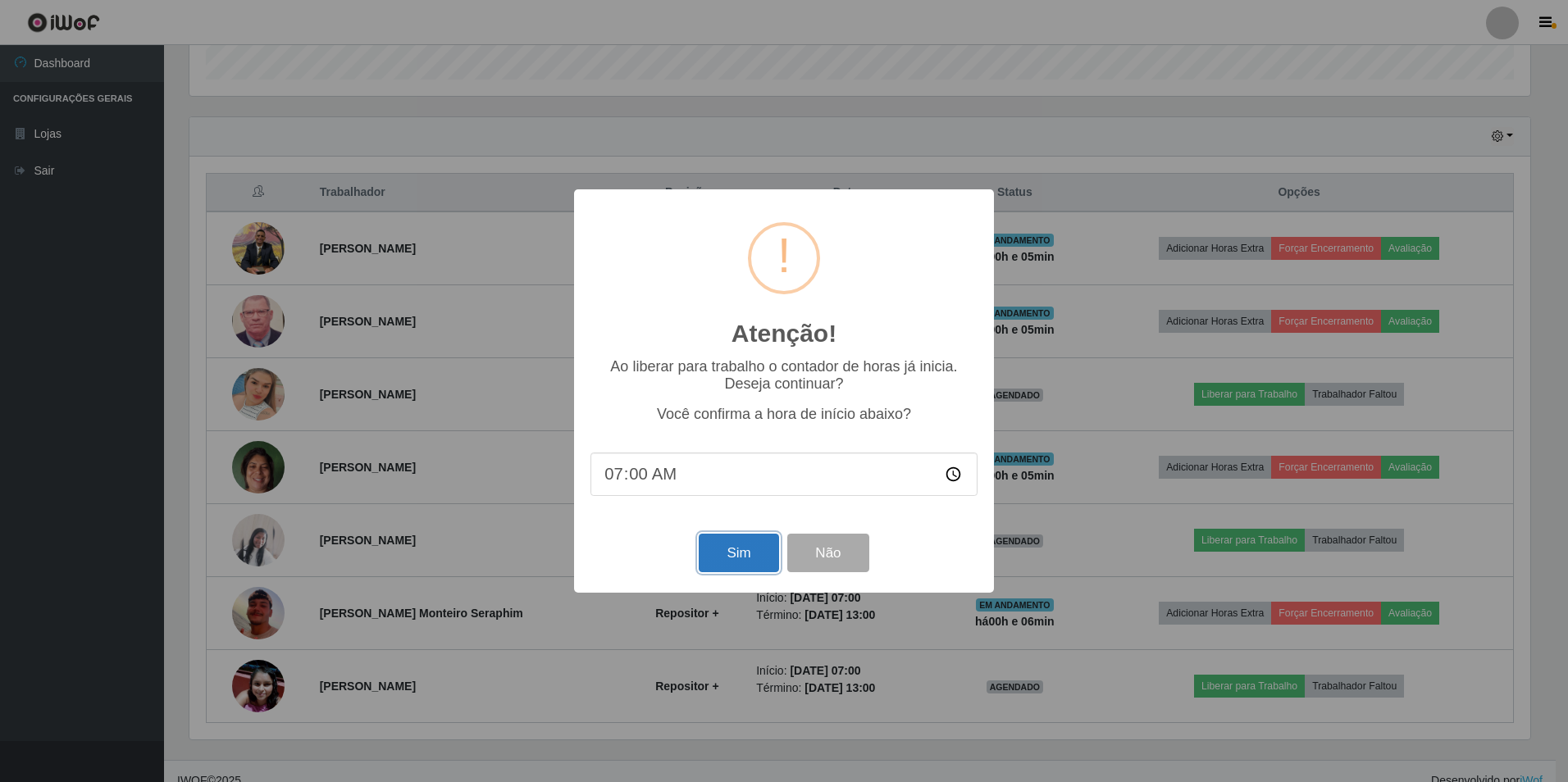
click at [725, 564] on button "Sim" at bounding box center [738, 553] width 79 height 39
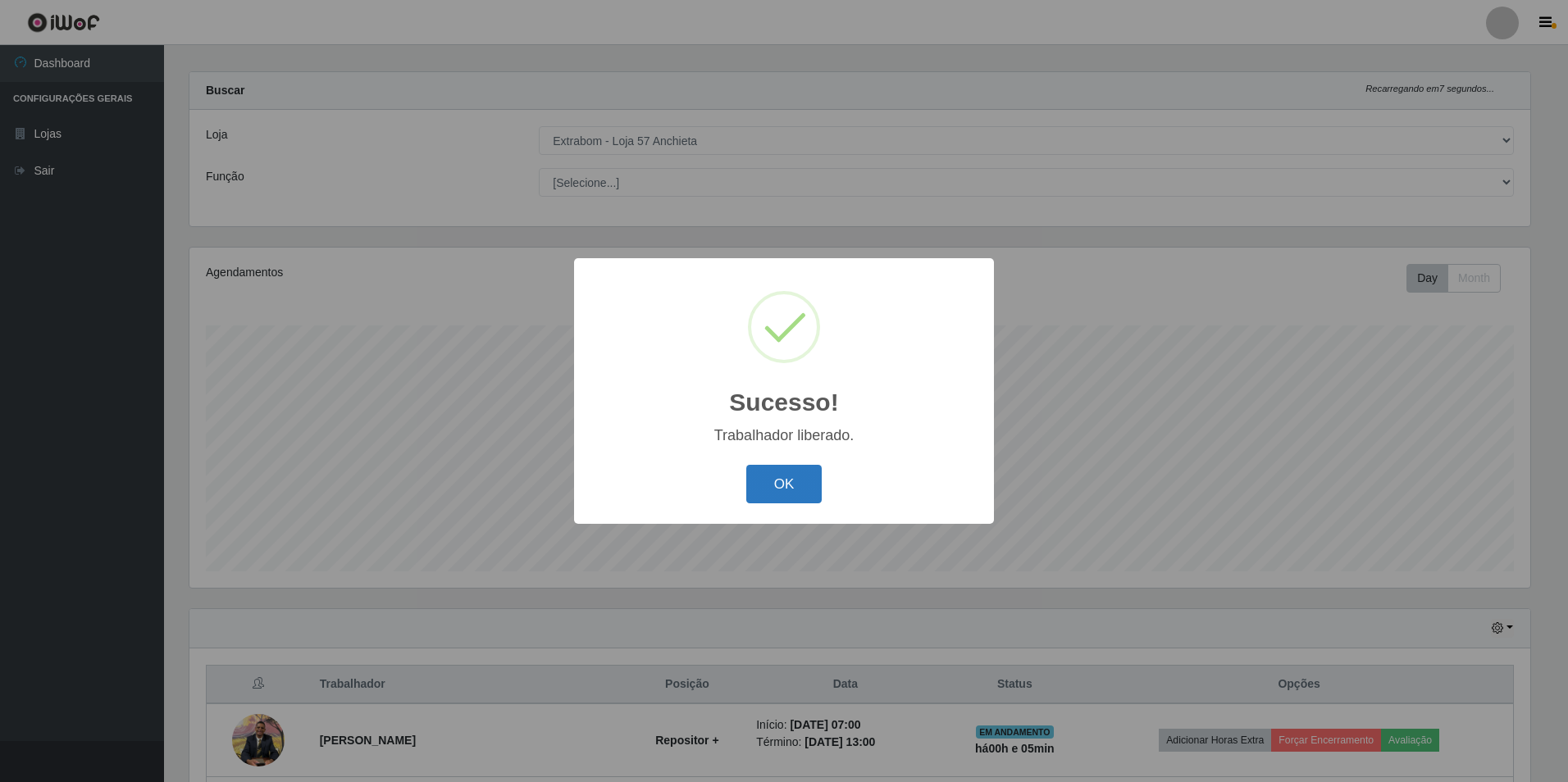
click at [771, 479] on button "OK" at bounding box center [784, 483] width 77 height 39
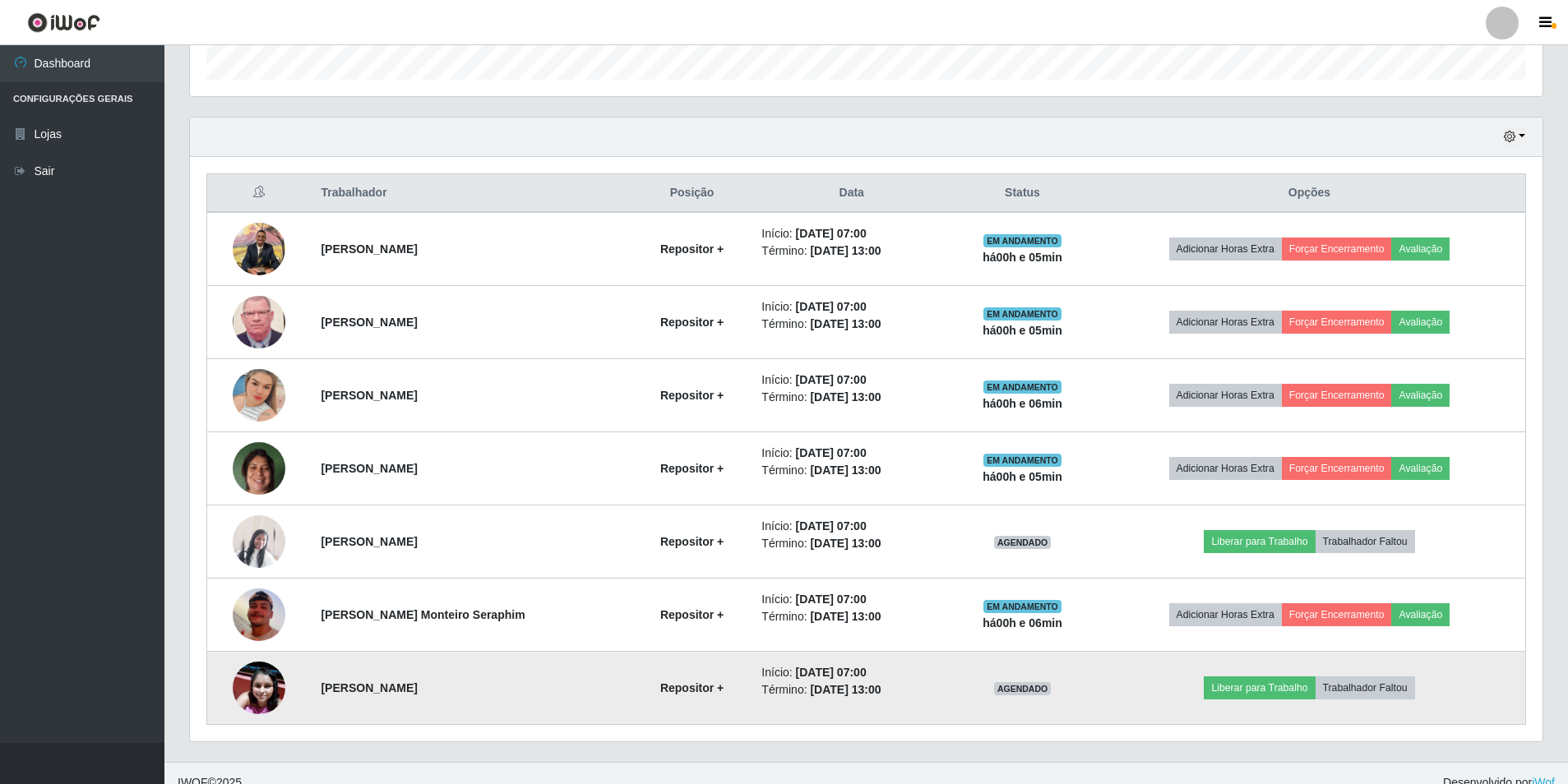
scroll to position [527, 0]
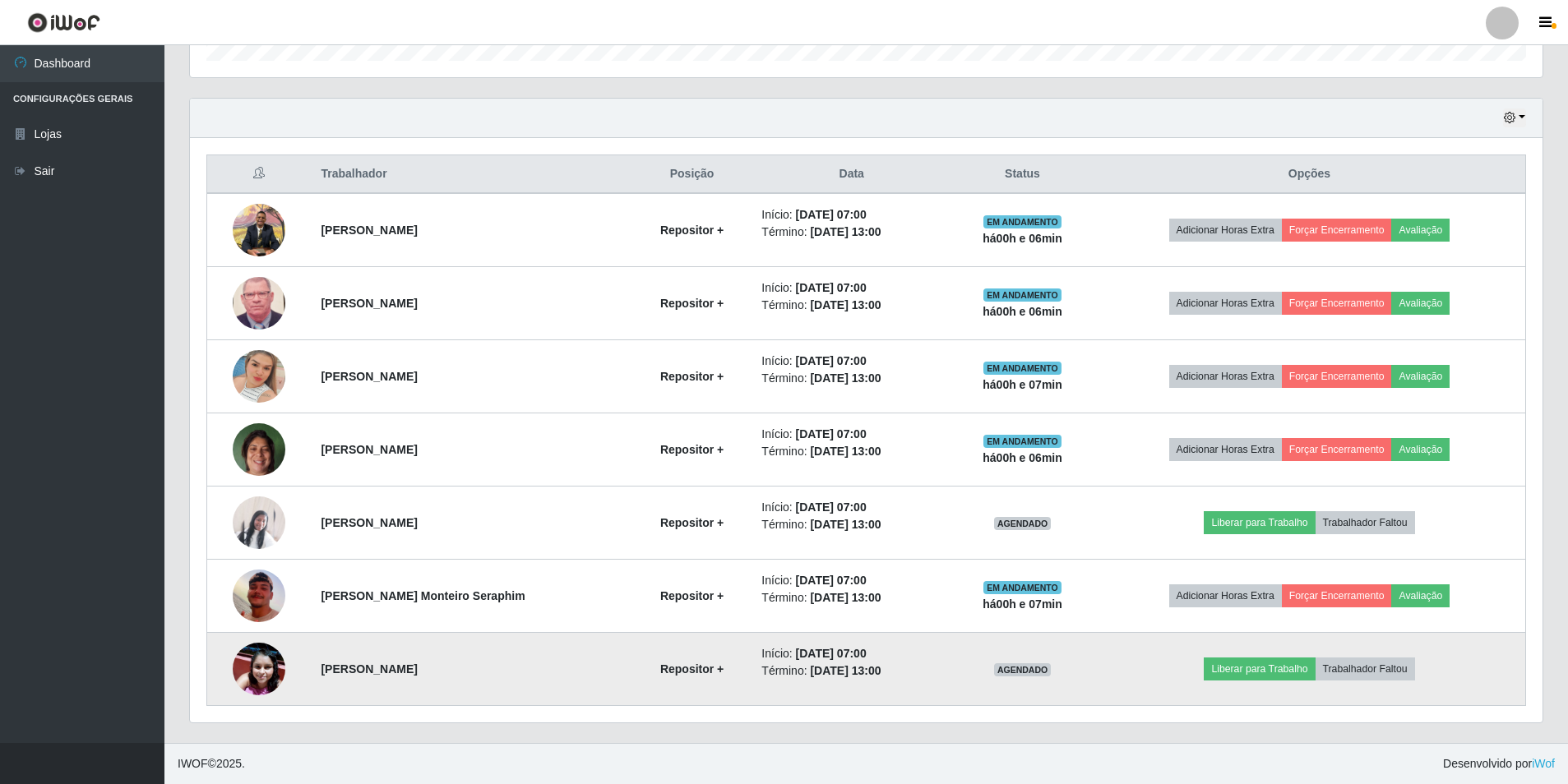
click at [259, 672] on img at bounding box center [259, 669] width 52 height 52
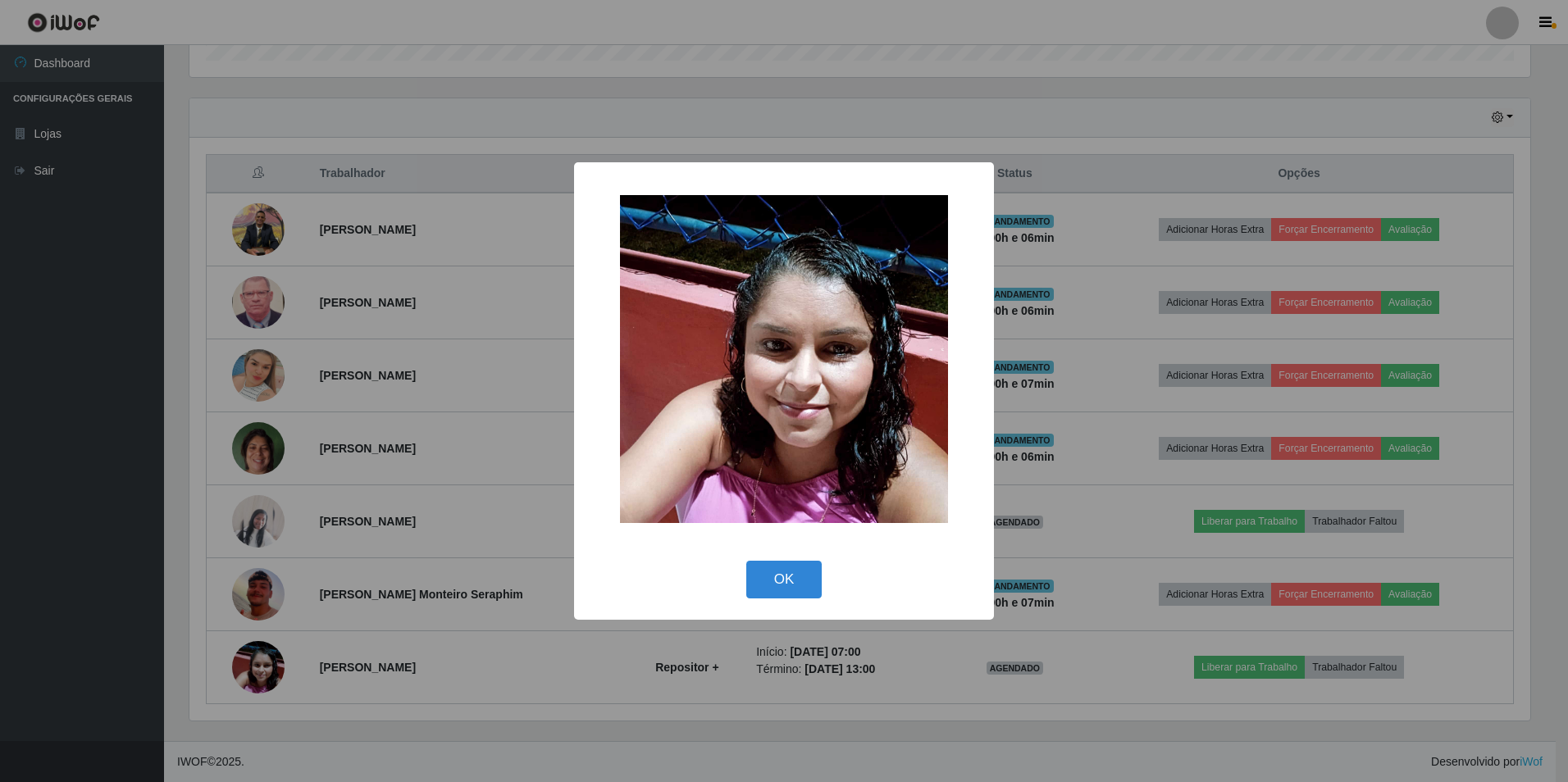
click at [457, 511] on div "× OK Cancel" at bounding box center [784, 391] width 1568 height 782
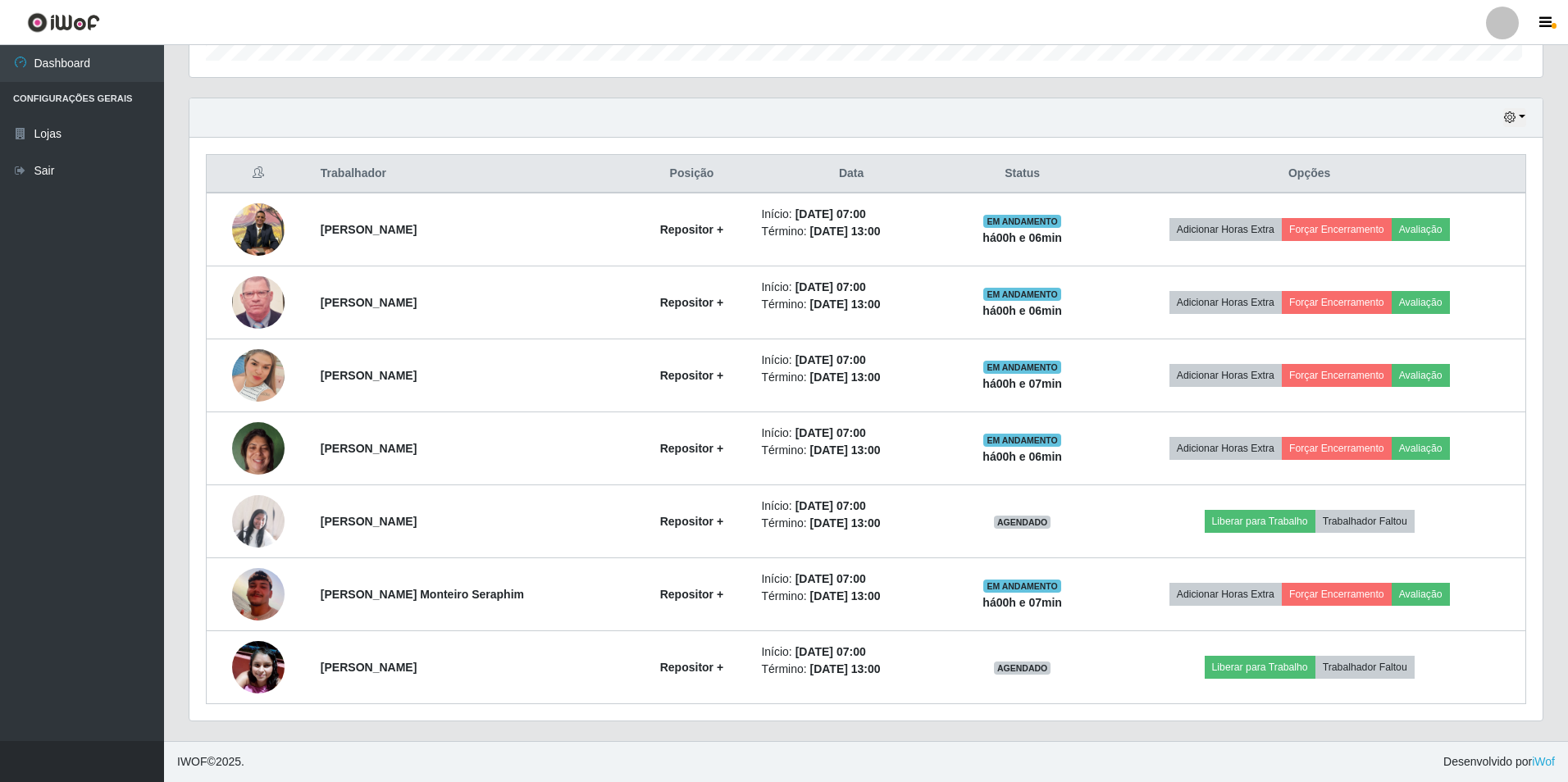
scroll to position [340, 1349]
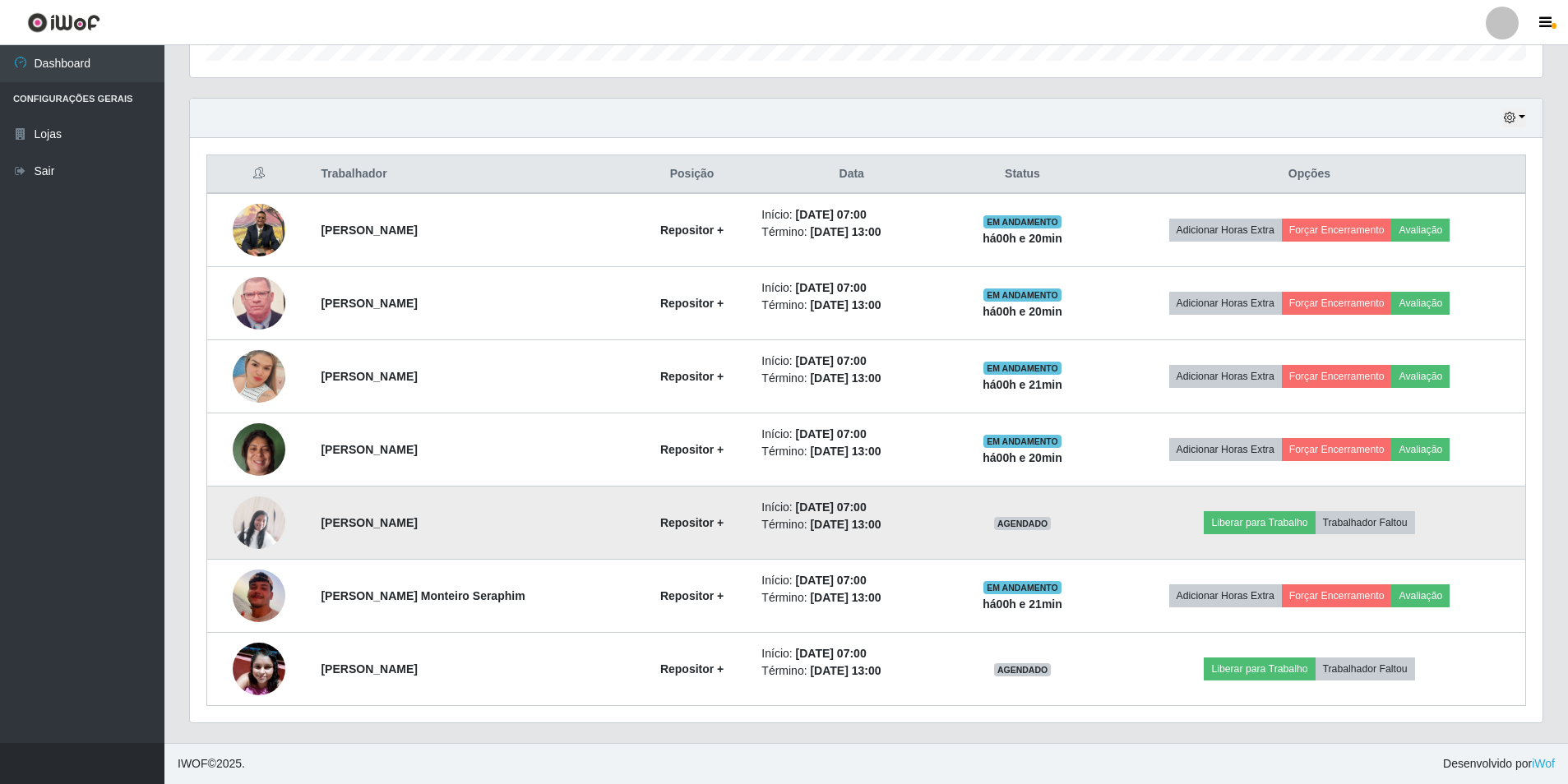
click at [242, 520] on img at bounding box center [259, 523] width 52 height 52
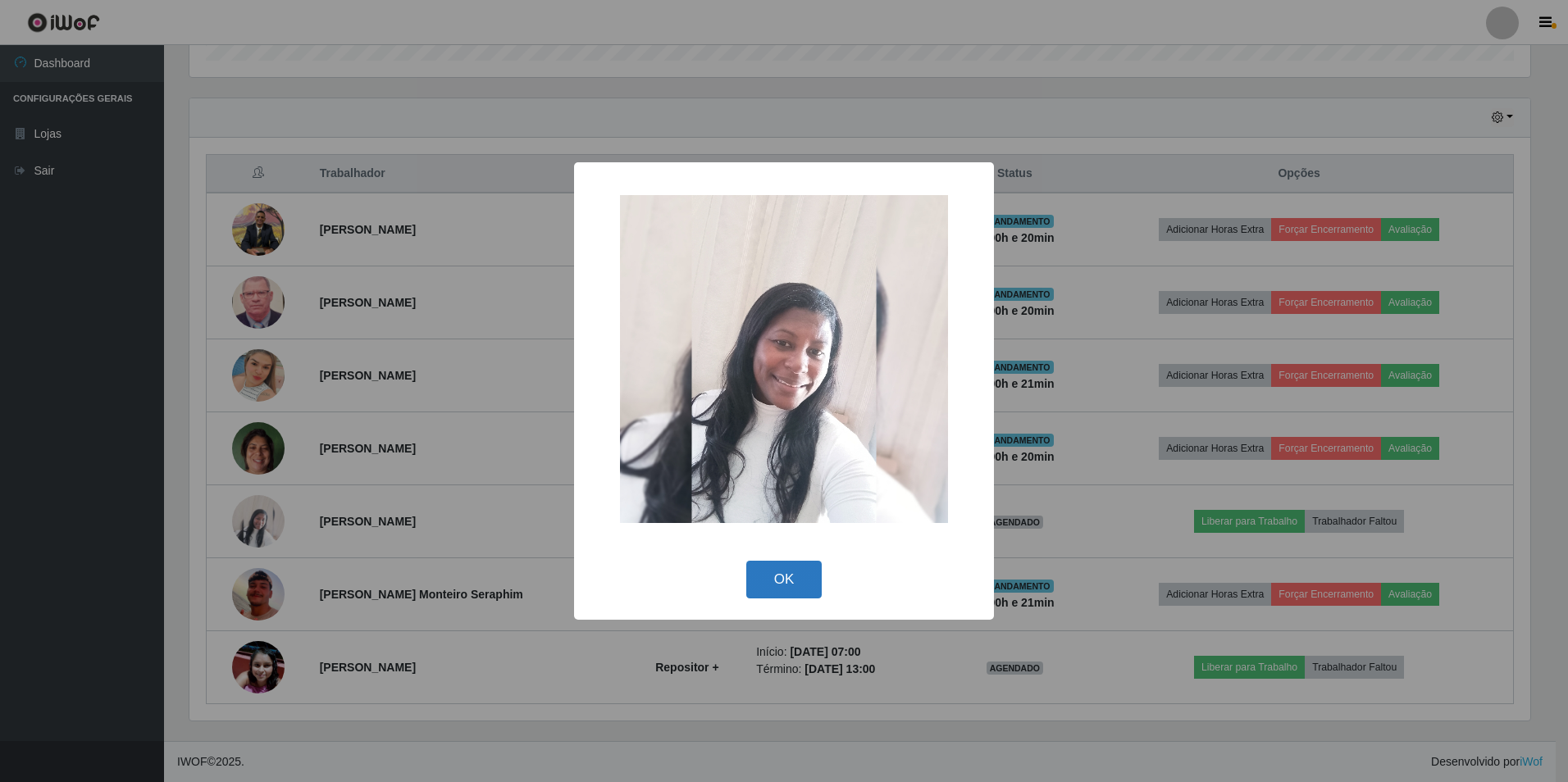
click at [772, 583] on button "OK" at bounding box center [784, 580] width 77 height 39
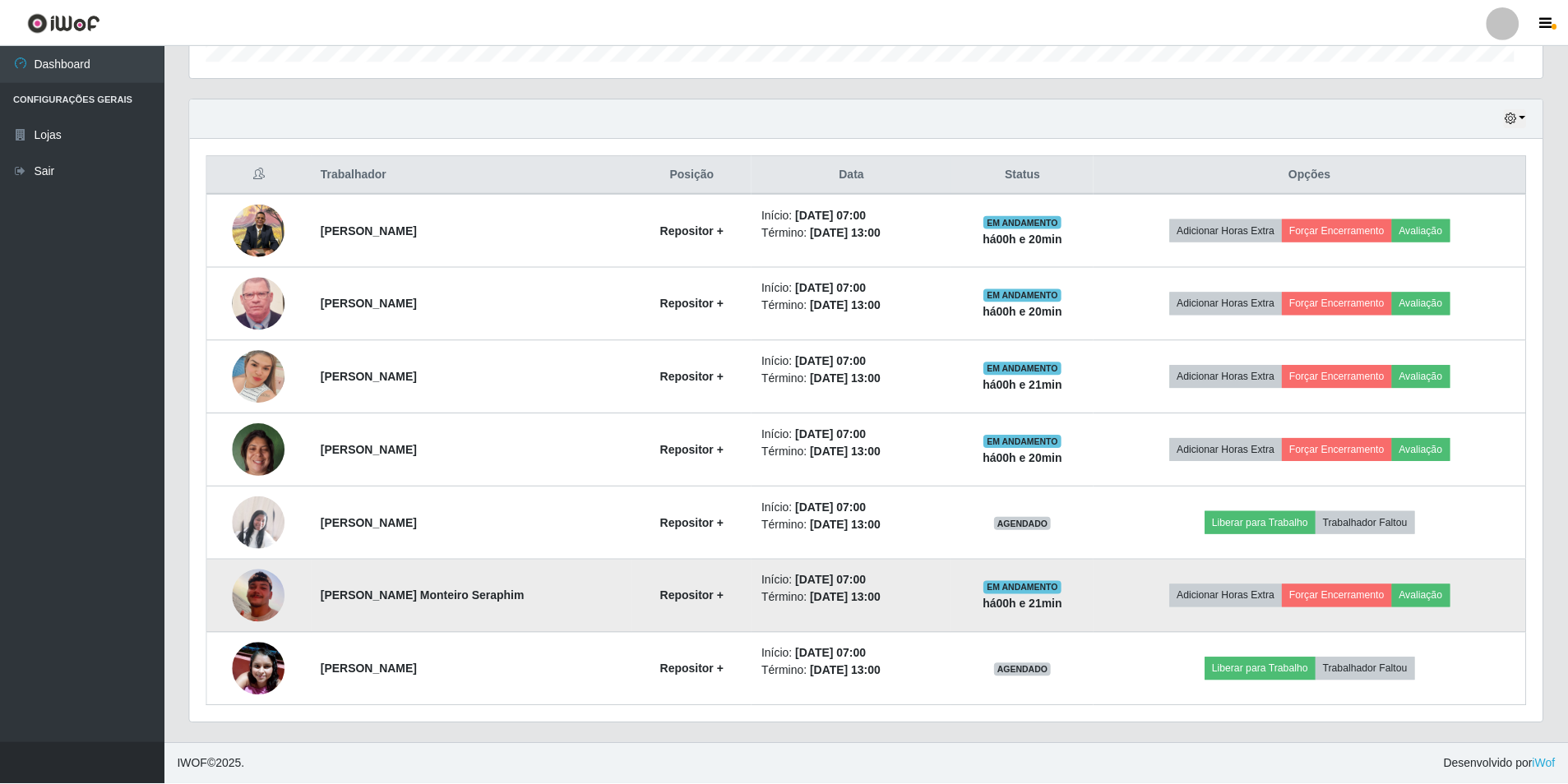
scroll to position [341, 1353]
click at [260, 600] on img at bounding box center [259, 596] width 52 height 94
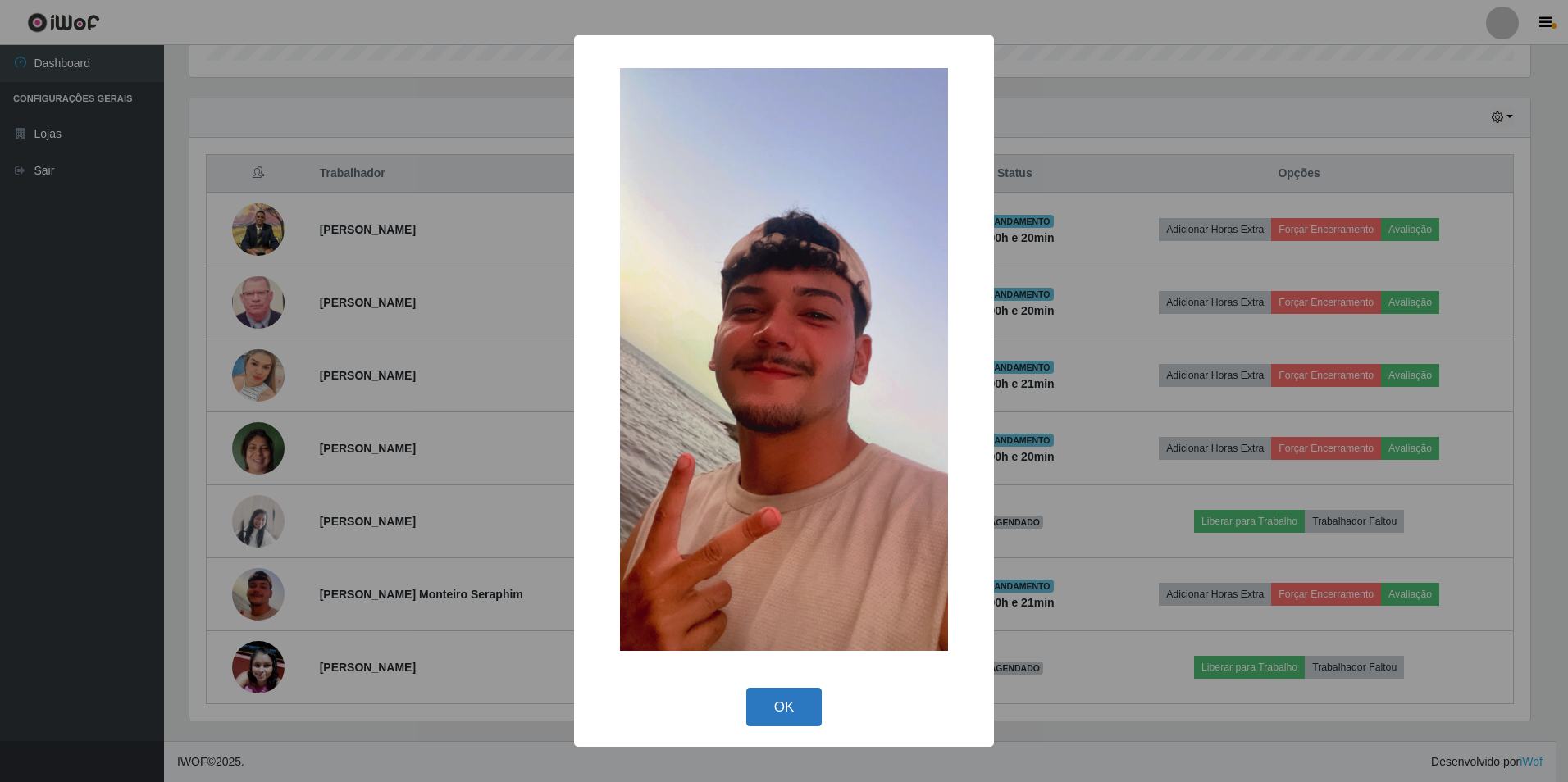
click at [773, 698] on button "OK" at bounding box center [784, 707] width 77 height 39
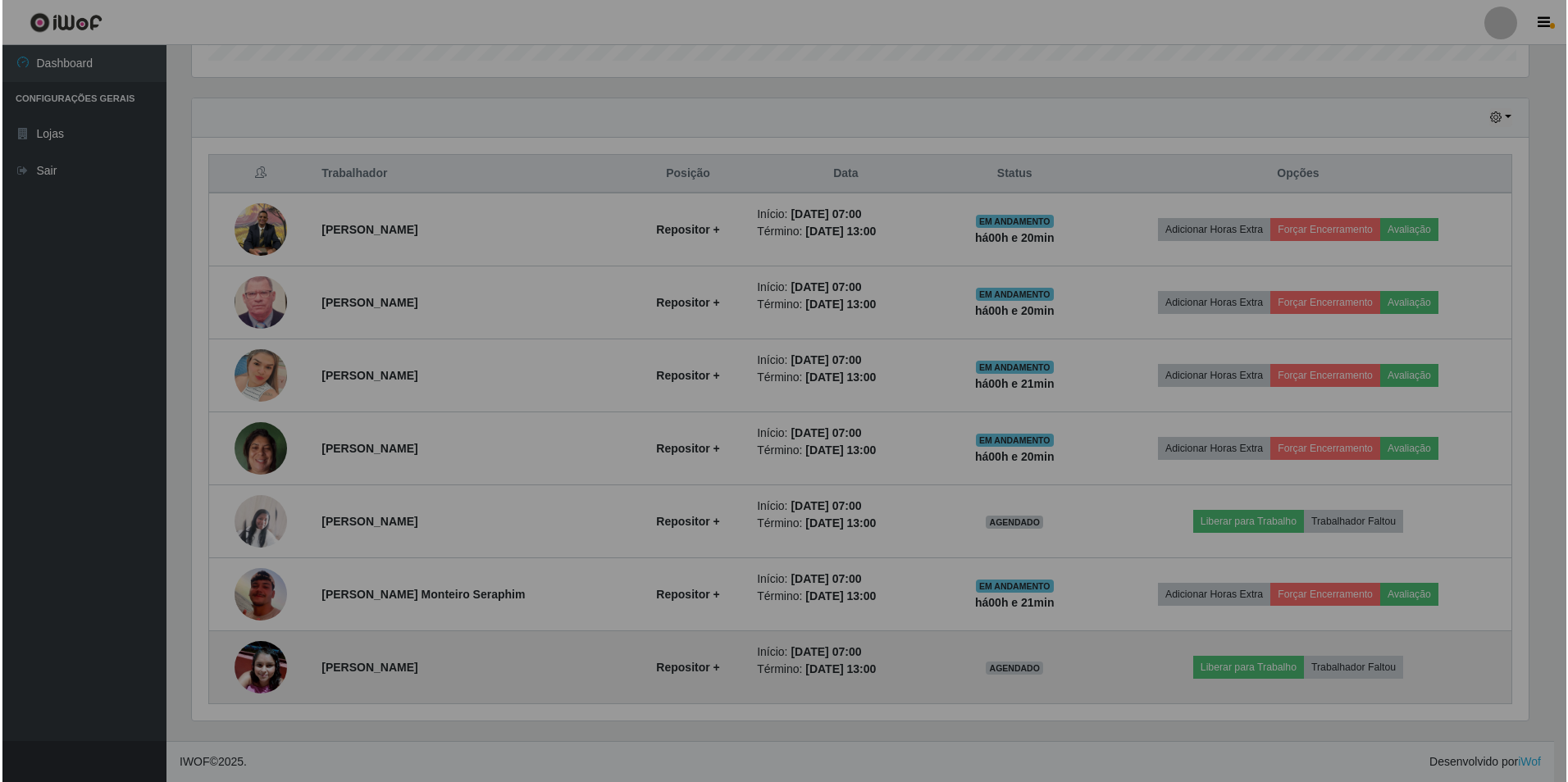
scroll to position [340, 1349]
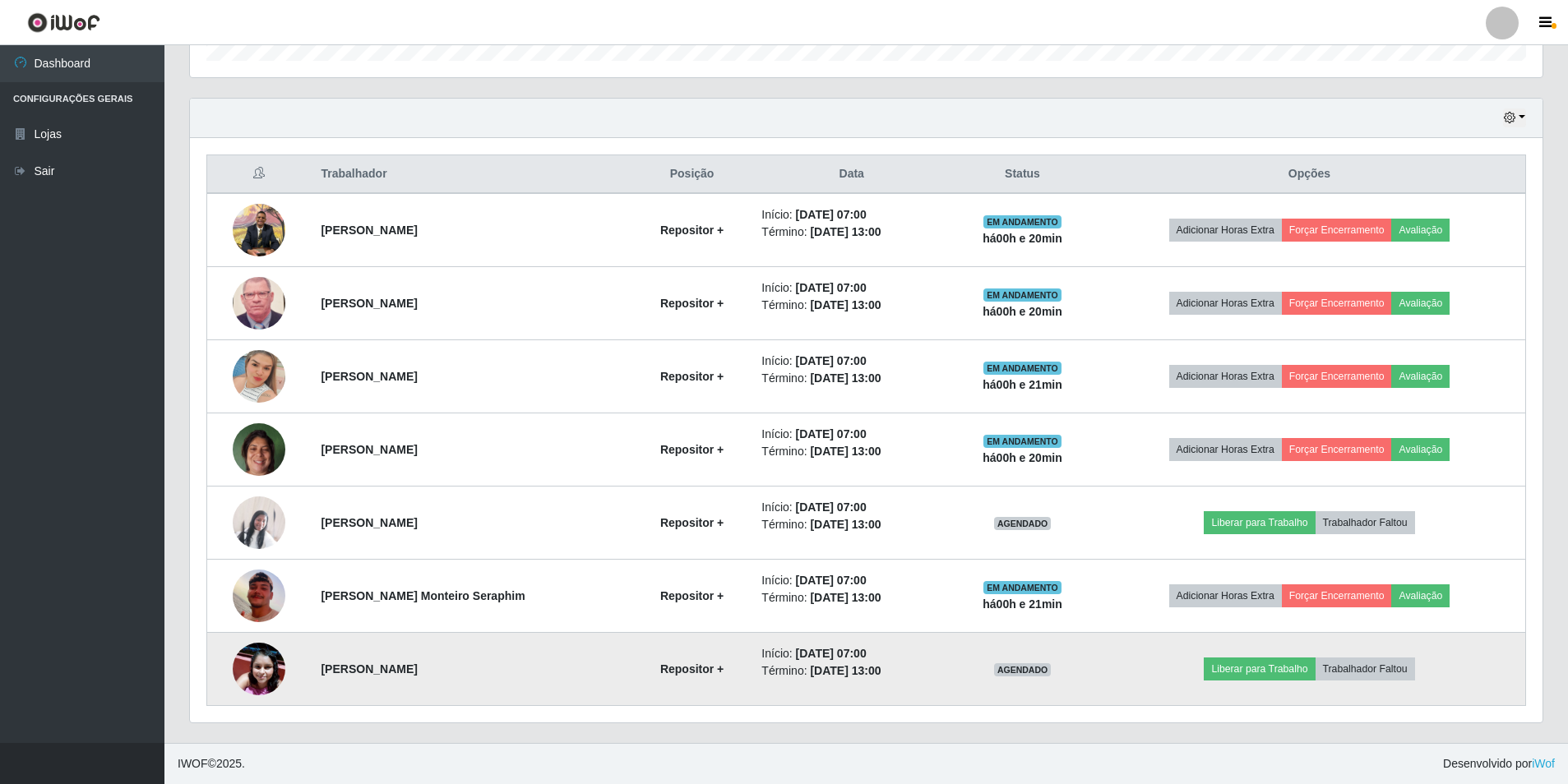
click at [256, 665] on img at bounding box center [259, 669] width 52 height 52
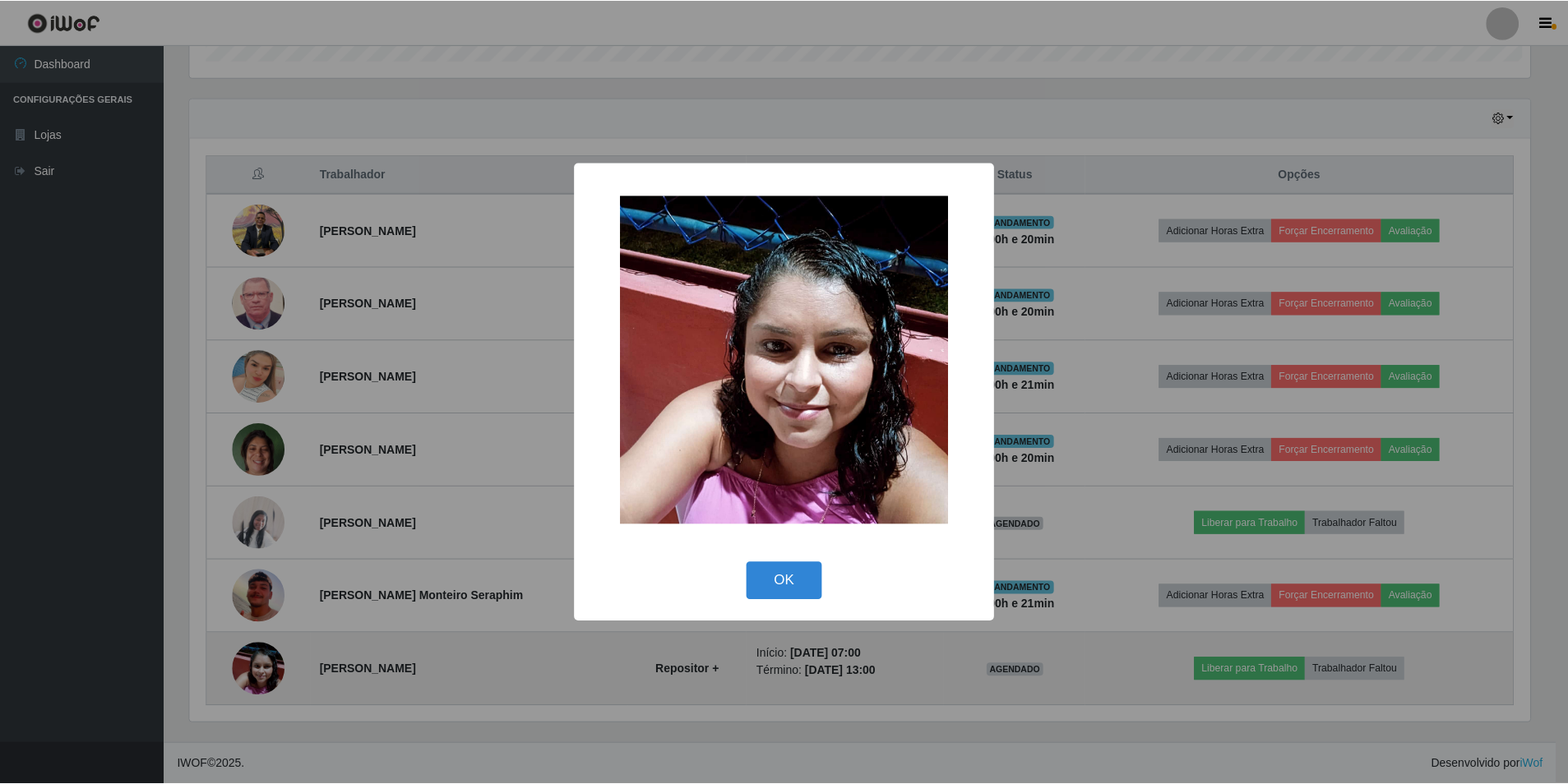
scroll to position [341, 1345]
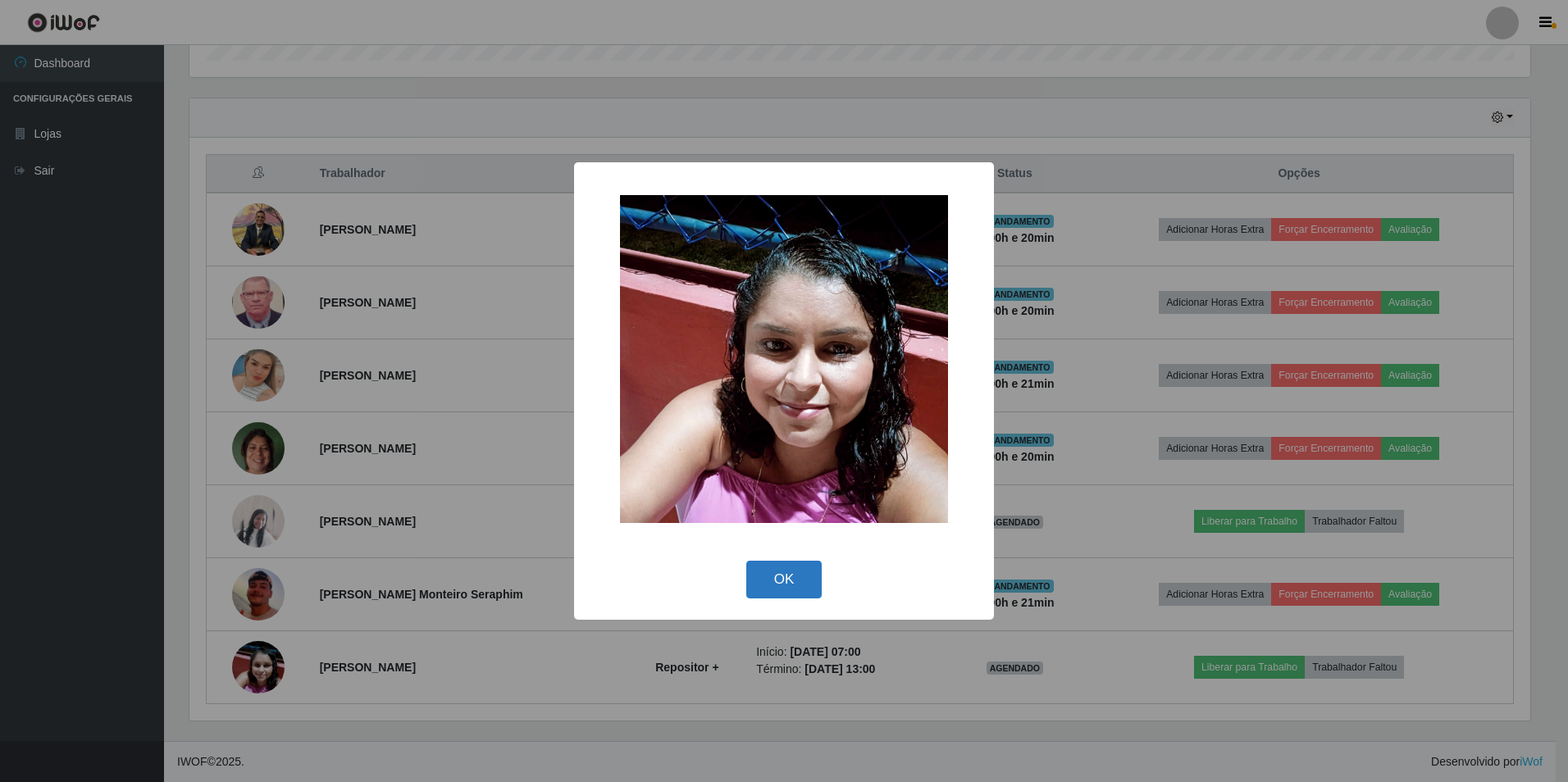
click at [770, 582] on button "OK" at bounding box center [784, 580] width 77 height 39
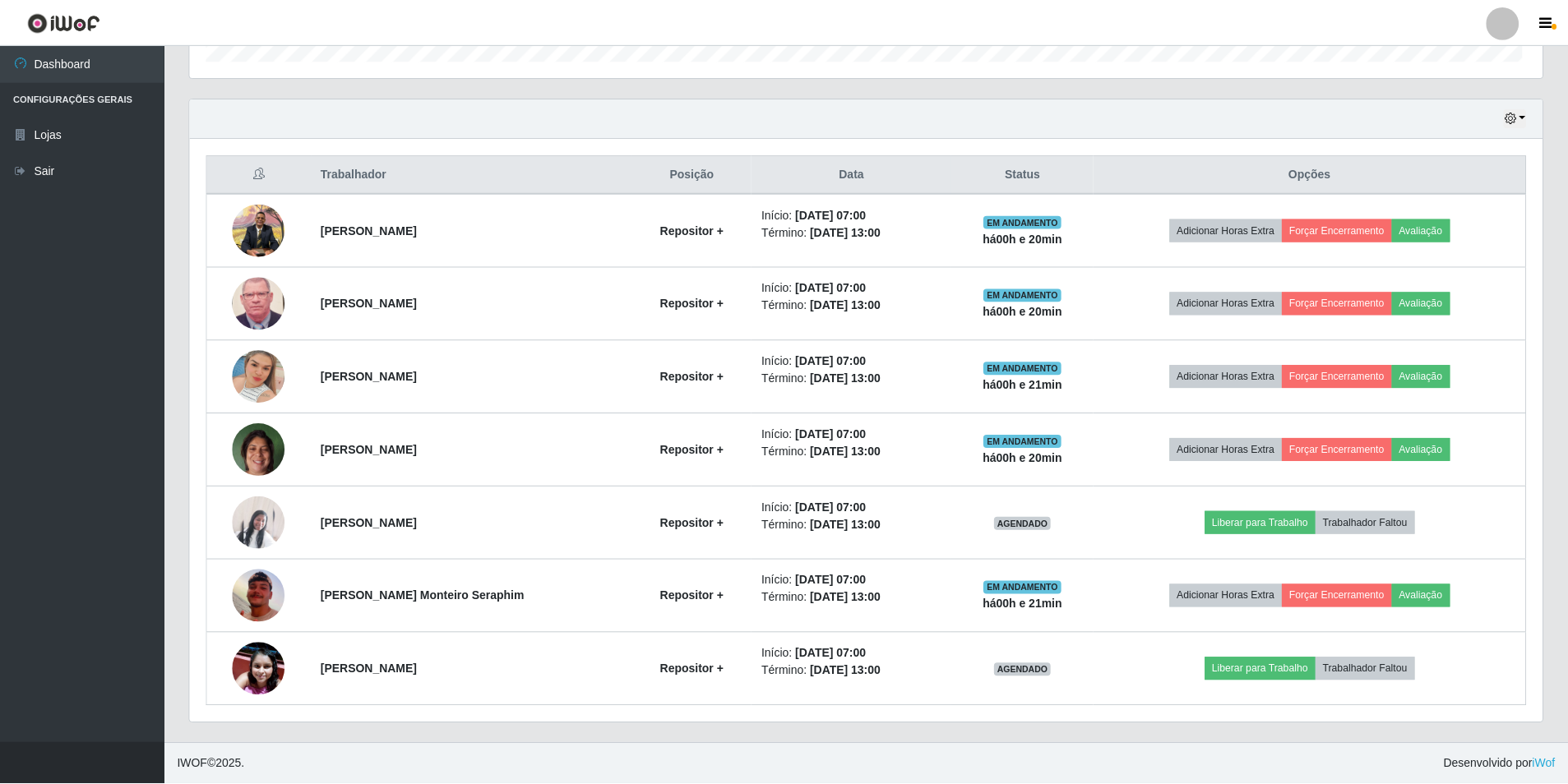
scroll to position [341, 1353]
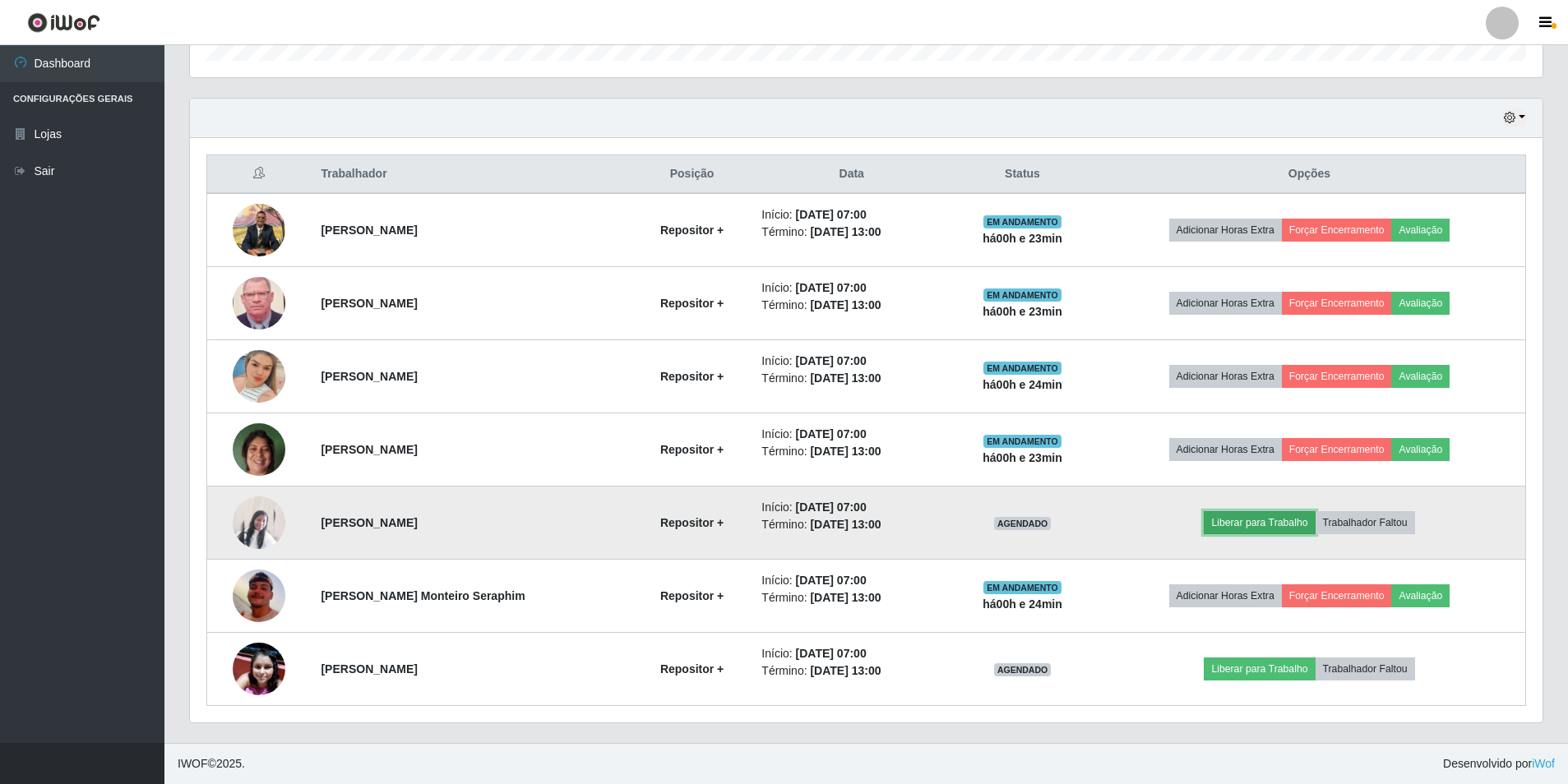
click at [1263, 523] on button "Liberar para Trabalho" at bounding box center [1259, 522] width 111 height 23
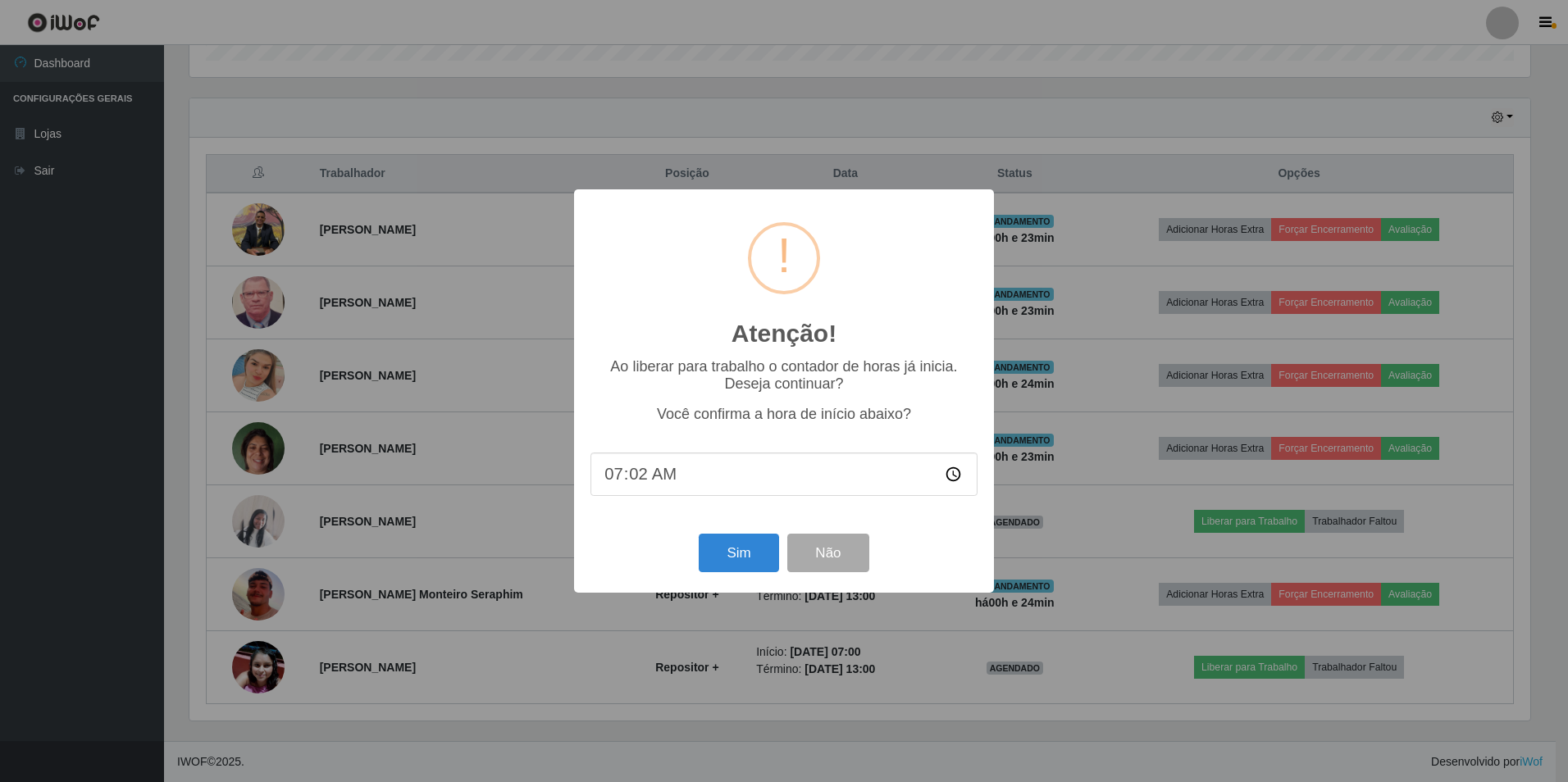
type input "07:24"
click at [727, 550] on button "Sim" at bounding box center [738, 553] width 79 height 39
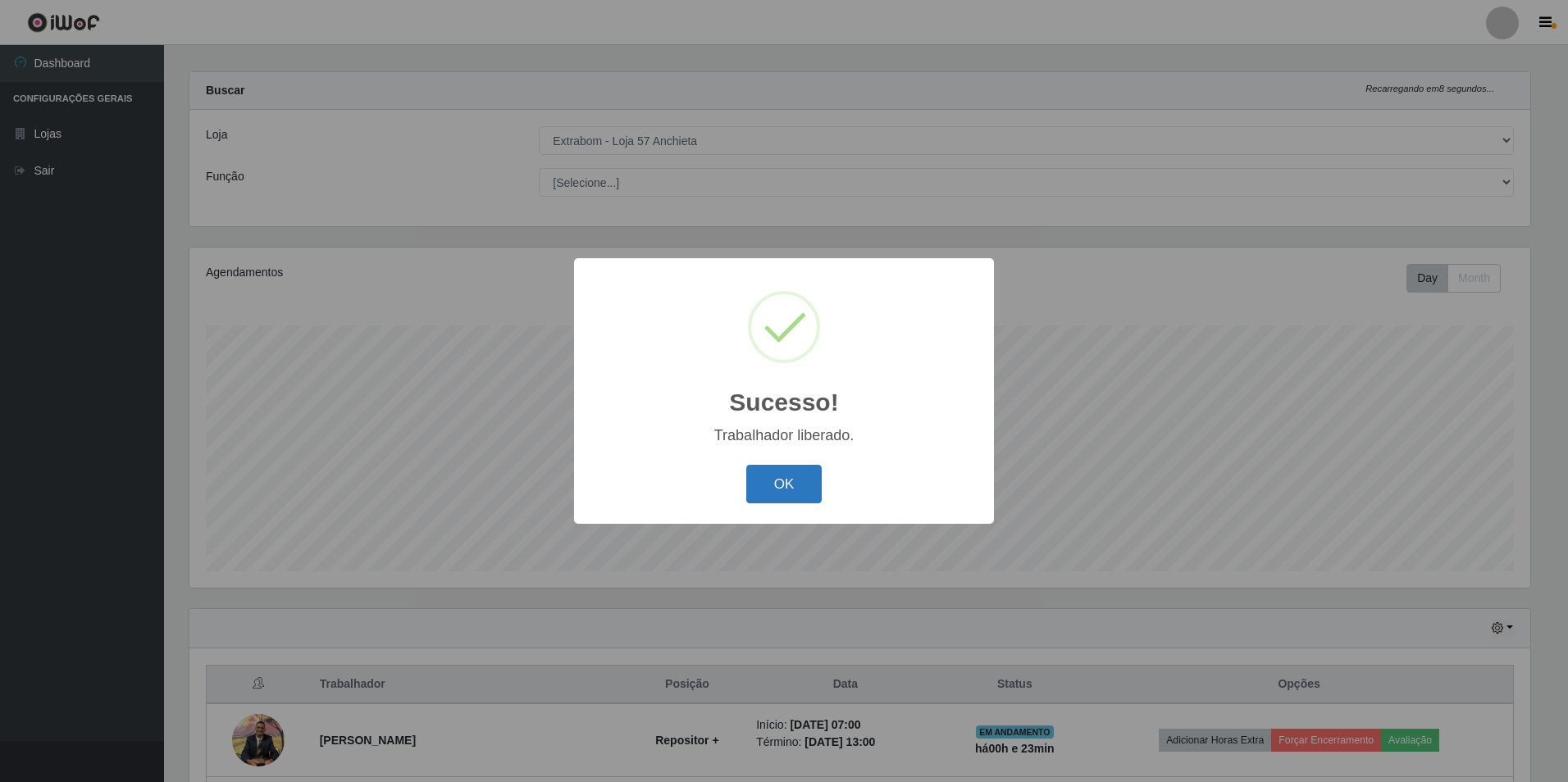
click at [798, 473] on button "OK" at bounding box center [784, 483] width 77 height 39
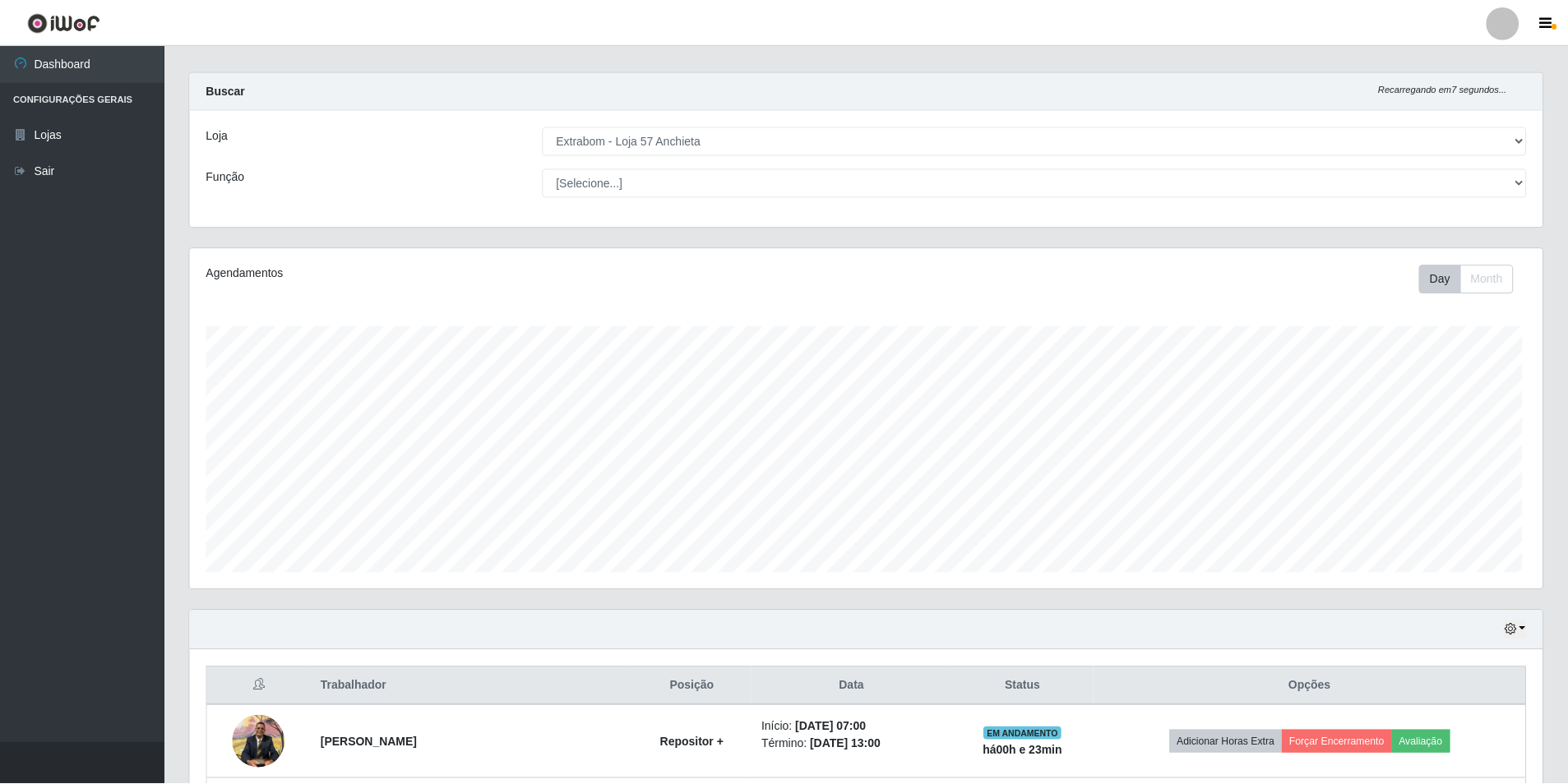
scroll to position [341, 1353]
